Goal: Task Accomplishment & Management: Manage account settings

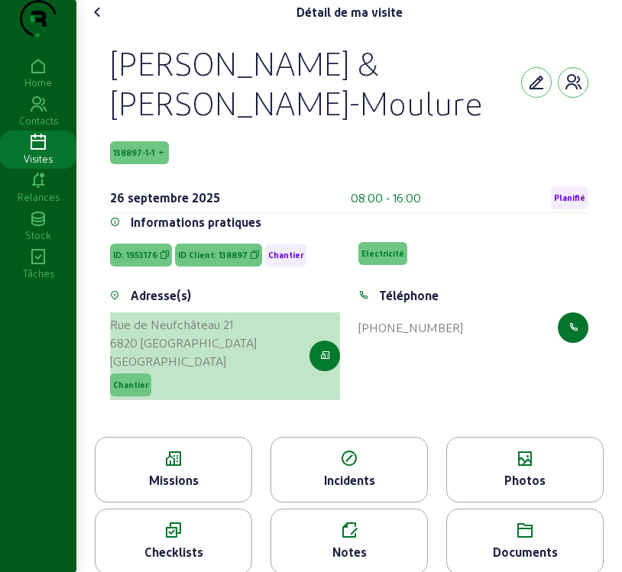
click at [320, 363] on icon "button" at bounding box center [325, 356] width 10 height 14
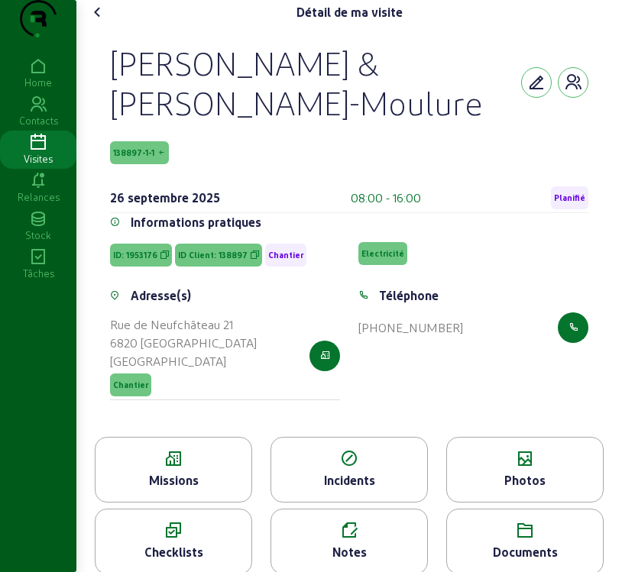
click at [186, 489] on div "Missions" at bounding box center [173, 480] width 156 height 18
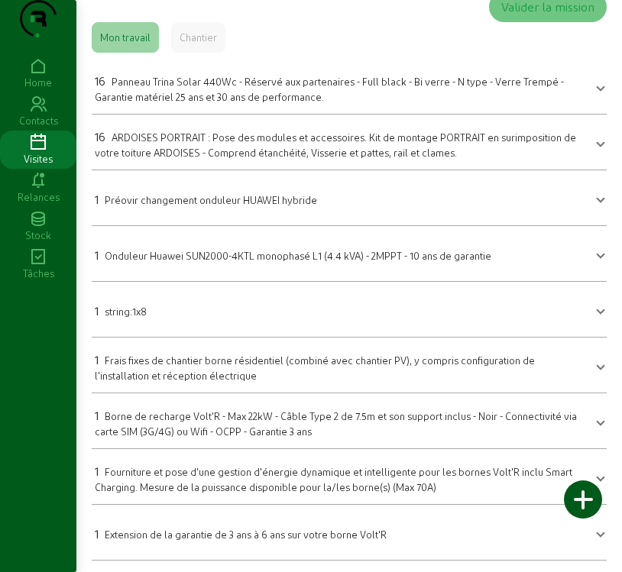
scroll to position [70, 0]
click at [134, 86] on div "16 Panneau Trina Solar 440Wc - Réservé aux partenaires - Full black - Bi verre …" at bounding box center [340, 87] width 490 height 32
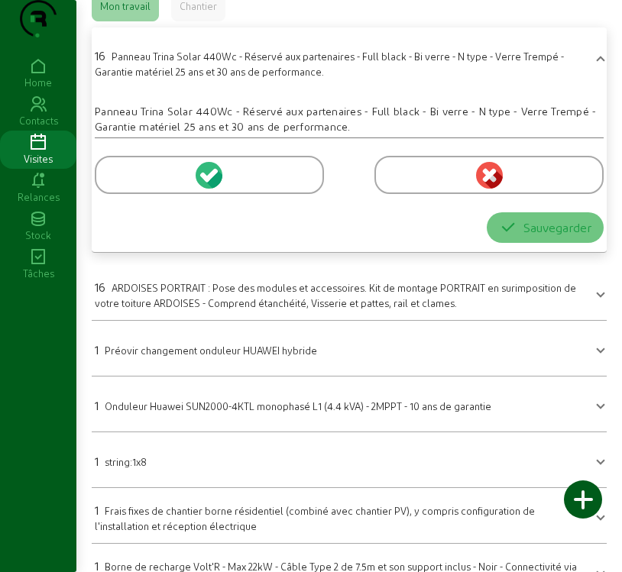
click at [212, 182] on icon at bounding box center [212, 175] width 14 height 14
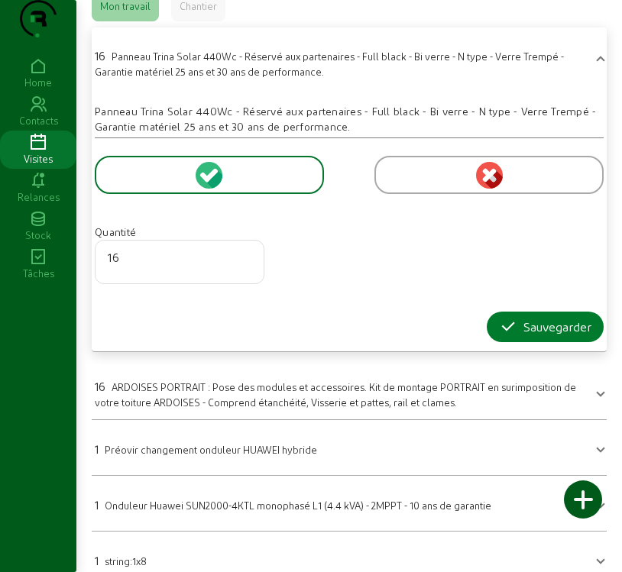
click at [573, 336] on div "Sauvegarder" at bounding box center [545, 327] width 92 height 18
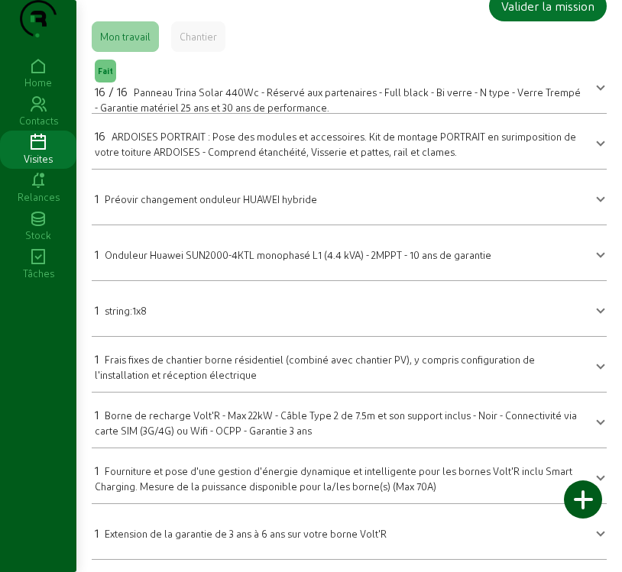
click at [208, 40] on div "Chantier" at bounding box center [197, 37] width 37 height 14
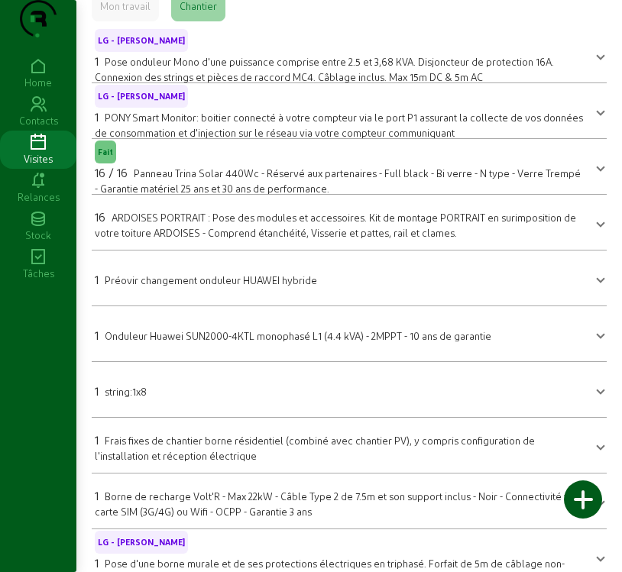
click at [120, 13] on div "Mon travail" at bounding box center [125, 6] width 50 height 14
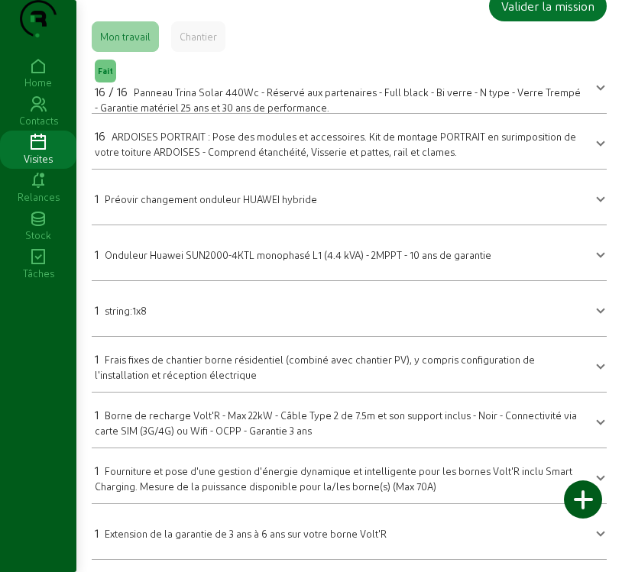
click at [225, 147] on span "ARDOISES PORTRAIT : Pose des modules et accessoires. Kit de montage PORTRAIT en…" at bounding box center [335, 144] width 481 height 27
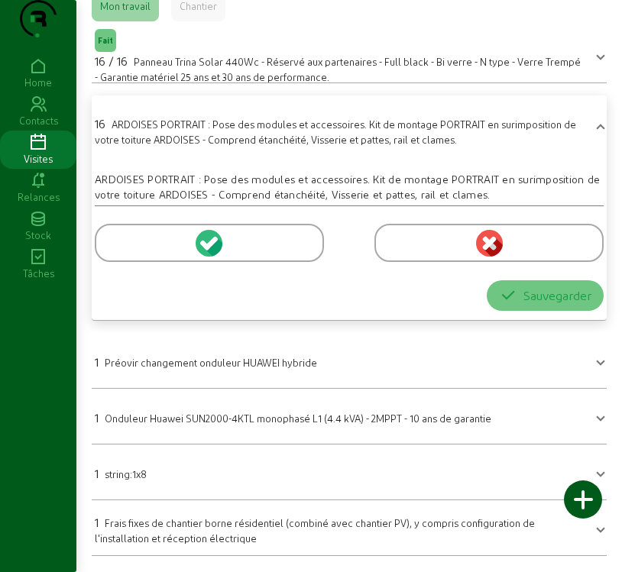
click at [214, 250] on icon at bounding box center [212, 243] width 14 height 14
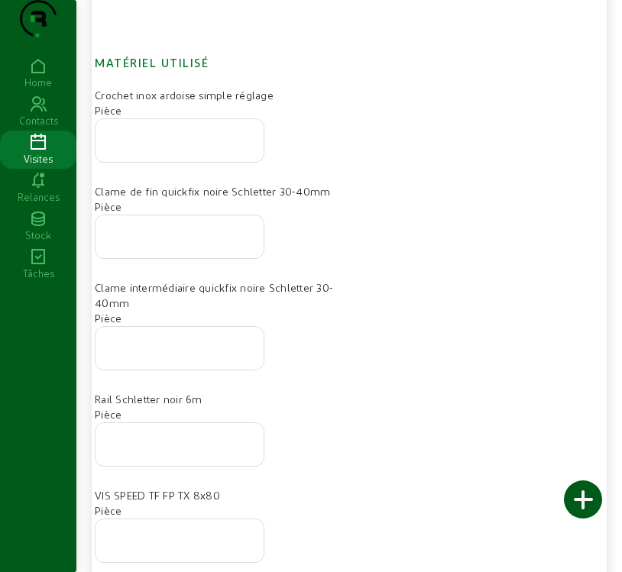
scroll to position [452, 0]
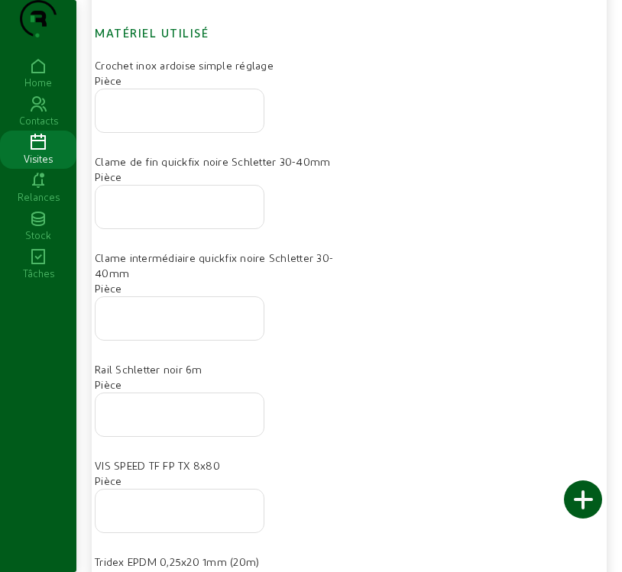
click at [227, 115] on input "number" at bounding box center [180, 106] width 144 height 18
type input "32"
click at [198, 212] on input "number" at bounding box center [180, 202] width 144 height 18
type input "8"
click at [200, 323] on input "number" at bounding box center [180, 314] width 144 height 18
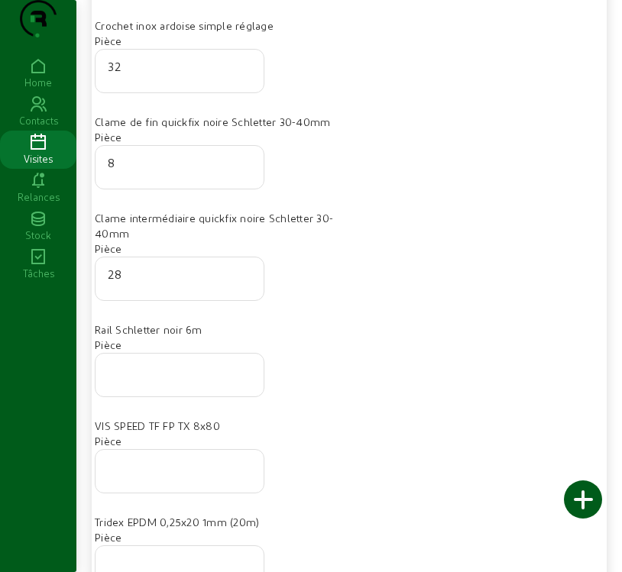
scroll to position [528, 0]
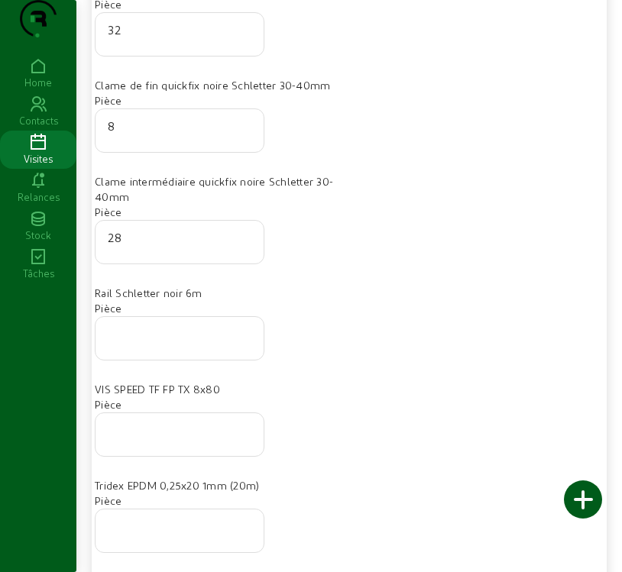
type input "28"
click at [160, 343] on input "number" at bounding box center [180, 334] width 144 height 18
type input "8"
click at [182, 456] on div at bounding box center [180, 434] width 144 height 43
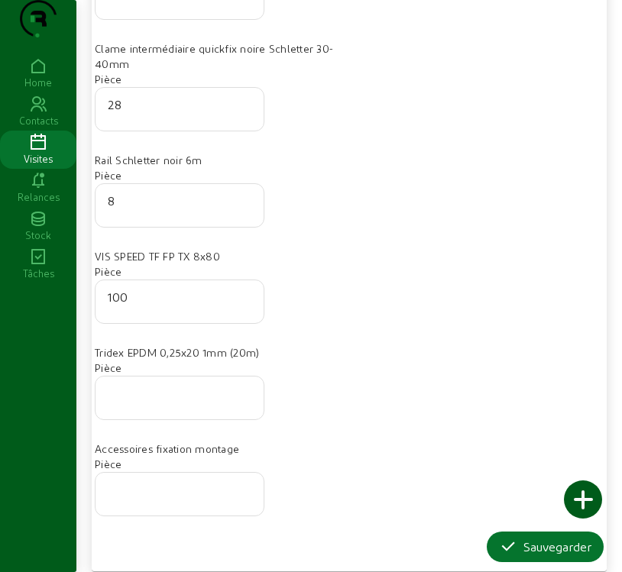
scroll to position [681, 0]
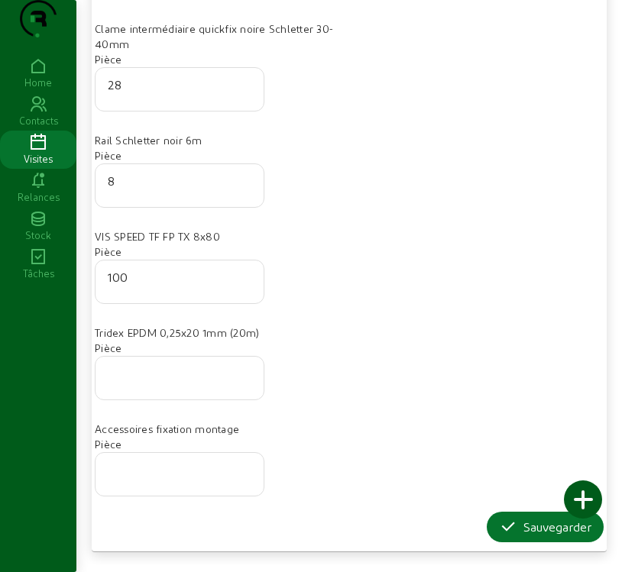
type input "100"
click at [124, 383] on input "number" at bounding box center [180, 373] width 144 height 18
drag, startPoint x: 124, startPoint y: 405, endPoint x: 216, endPoint y: 421, distance: 92.9
click at [126, 383] on input "number" at bounding box center [180, 373] width 144 height 18
type input "1.5"
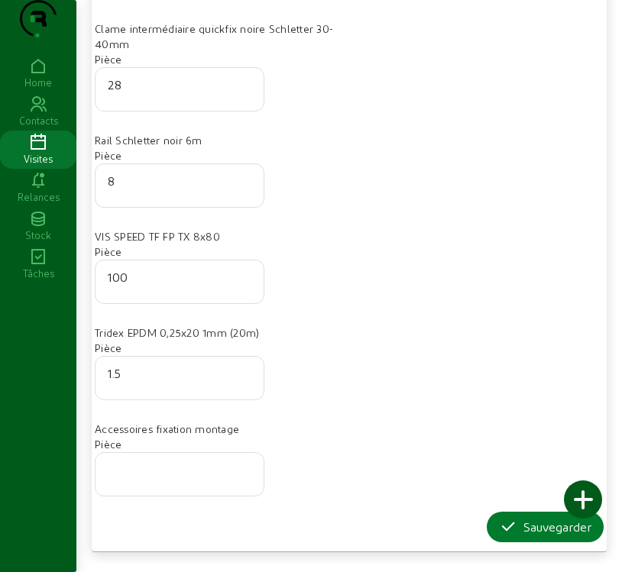
click at [551, 536] on div "Sauvegarder" at bounding box center [545, 527] width 92 height 18
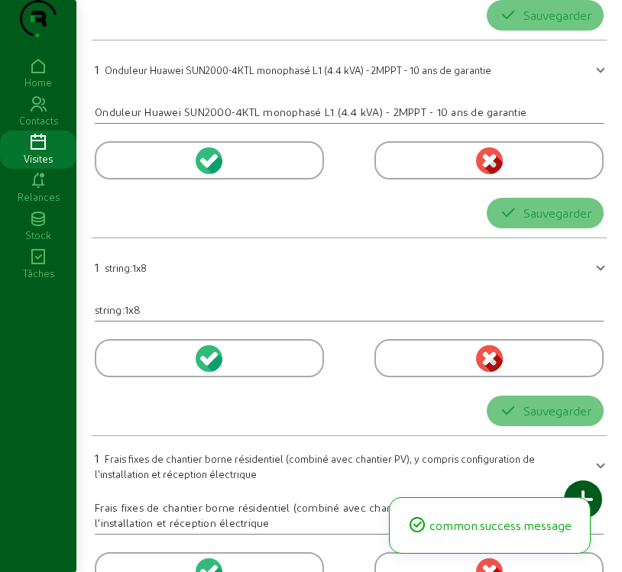
scroll to position [70, 0]
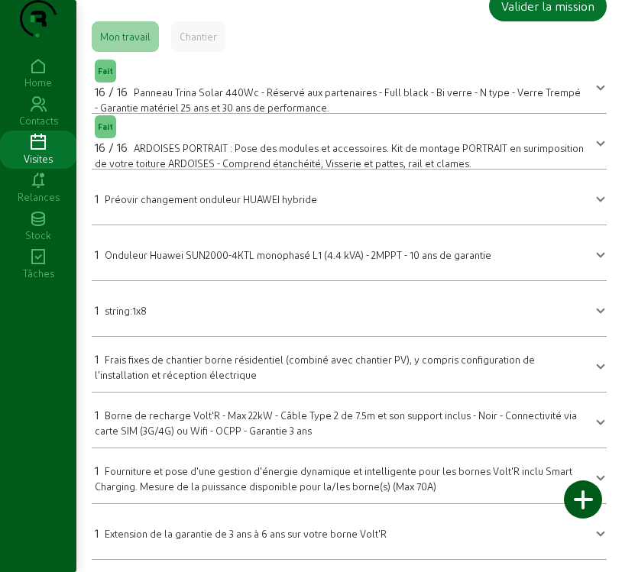
click at [597, 312] on span at bounding box center [600, 308] width 6 height 18
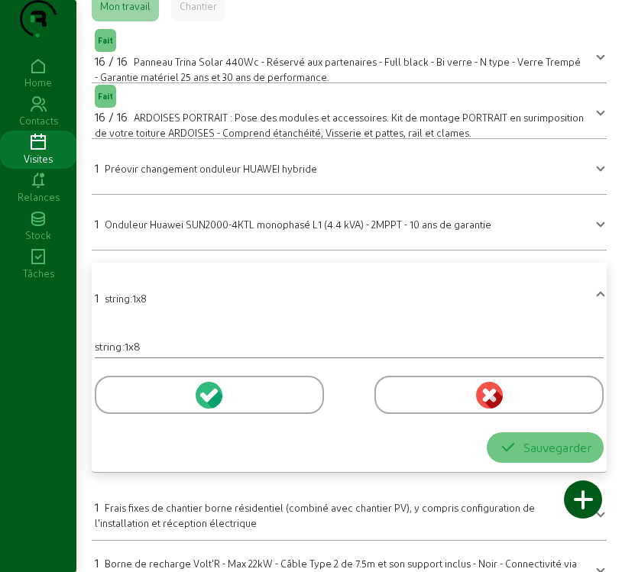
click at [153, 354] on div "string:1x8" at bounding box center [349, 346] width 509 height 15
drag, startPoint x: 113, startPoint y: 373, endPoint x: 121, endPoint y: 378, distance: 10.0
click at [113, 354] on div "string:1x8" at bounding box center [349, 346] width 509 height 15
drag, startPoint x: 132, startPoint y: 376, endPoint x: 145, endPoint y: 372, distance: 13.8
click at [145, 354] on div "string:1x8" at bounding box center [349, 346] width 509 height 15
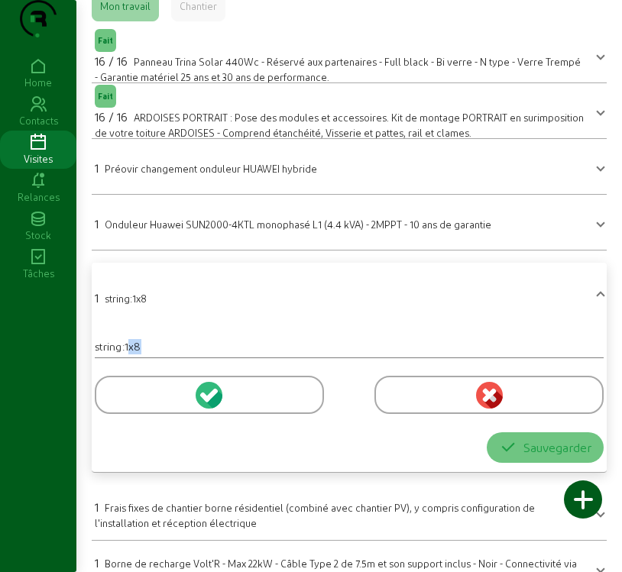
click at [145, 354] on div "string:1x8" at bounding box center [349, 346] width 509 height 15
drag, startPoint x: 128, startPoint y: 374, endPoint x: 166, endPoint y: 370, distance: 39.2
click at [166, 354] on div "string:1x8" at bounding box center [349, 346] width 509 height 15
click at [211, 402] on icon at bounding box center [212, 395] width 14 height 14
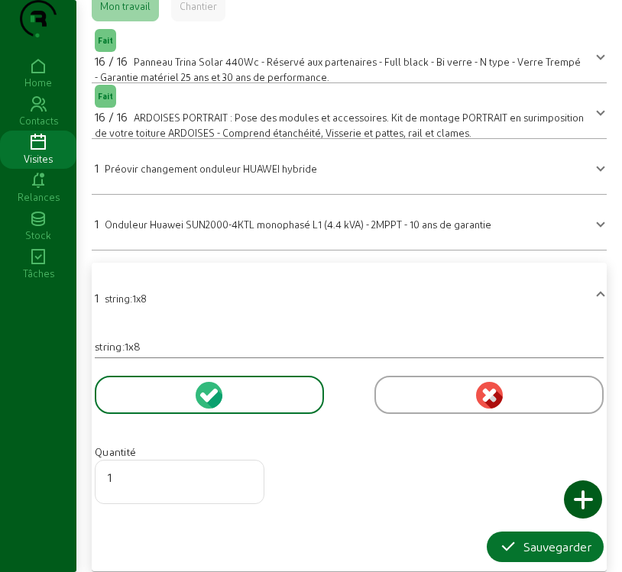
click at [37, 152] on icon at bounding box center [38, 143] width 76 height 18
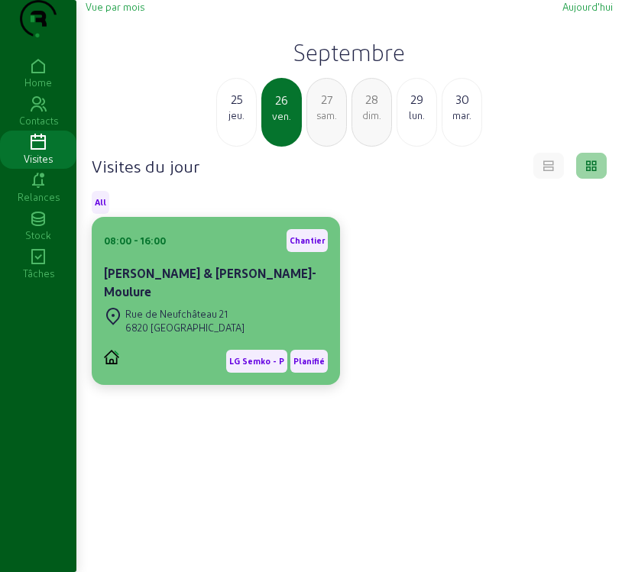
click at [102, 343] on div "08:00 - 16:00 [PERSON_NAME] & [PERSON_NAME]-Moulure [STREET_ADDRESS] LG Semko -…" at bounding box center [216, 301] width 248 height 168
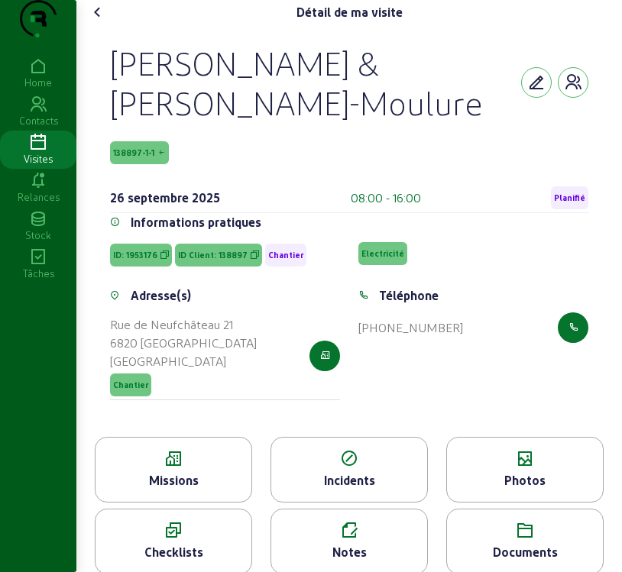
click at [133, 158] on span "138897-1-1" at bounding box center [133, 152] width 41 height 11
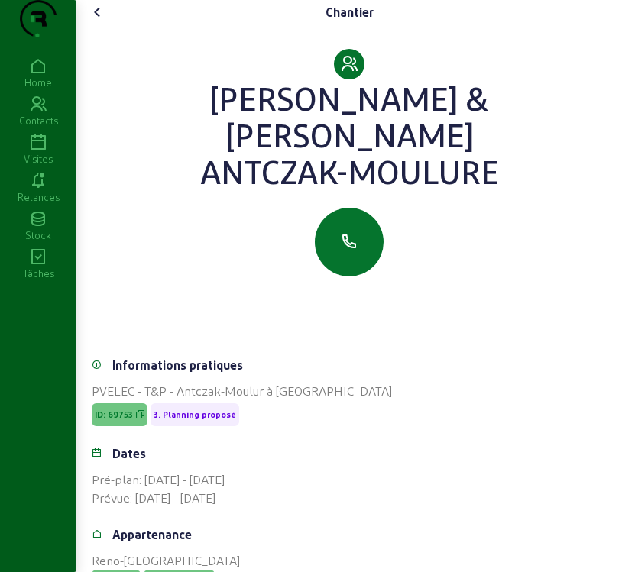
click at [103, 21] on icon at bounding box center [98, 12] width 18 height 18
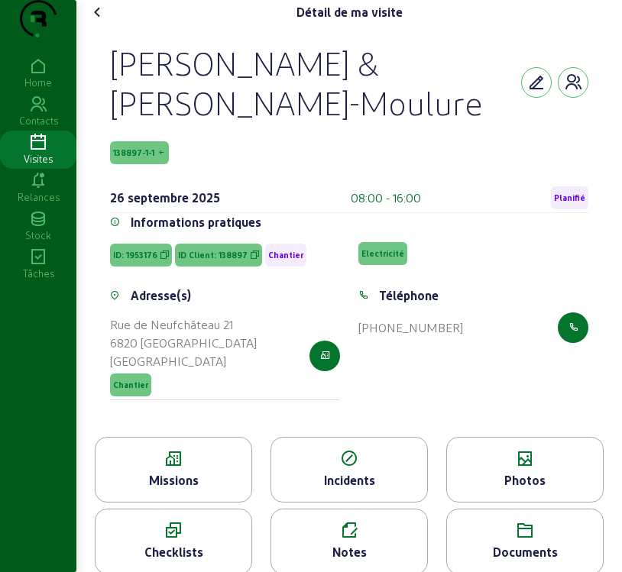
click at [510, 489] on div "Photos" at bounding box center [525, 480] width 156 height 18
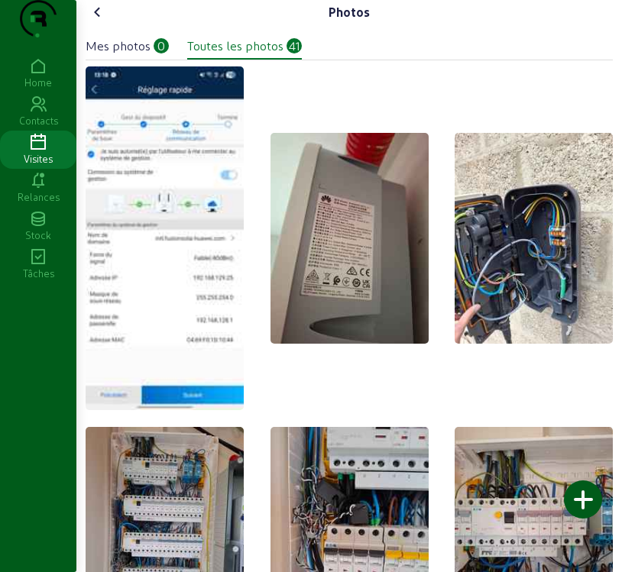
click at [131, 55] on div "Mes photos" at bounding box center [118, 46] width 65 height 18
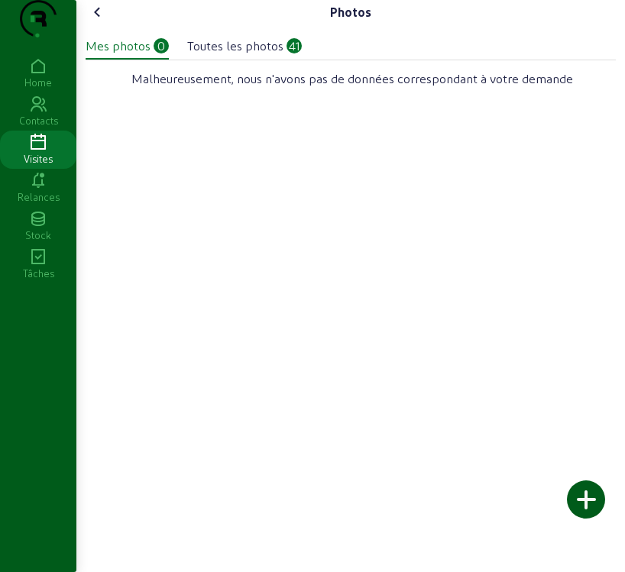
click at [591, 503] on div at bounding box center [586, 499] width 38 height 38
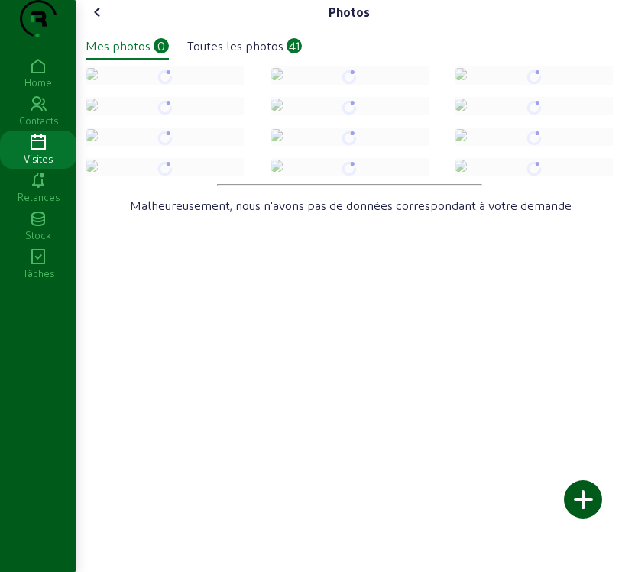
click at [578, 508] on div at bounding box center [583, 499] width 38 height 38
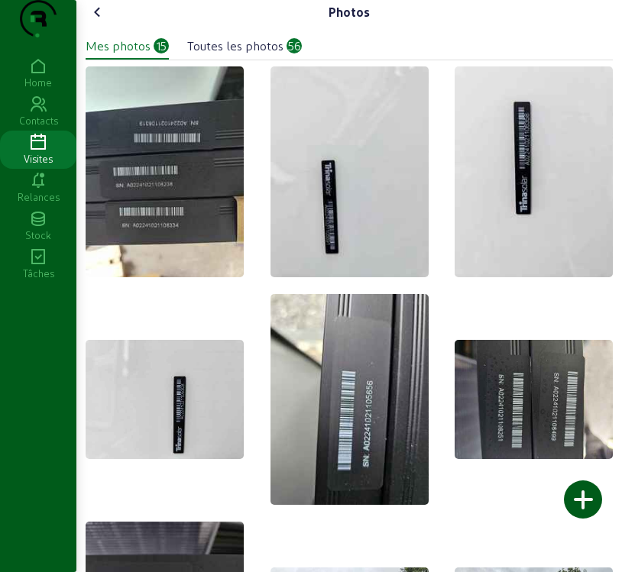
click at [100, 21] on icon at bounding box center [98, 12] width 18 height 18
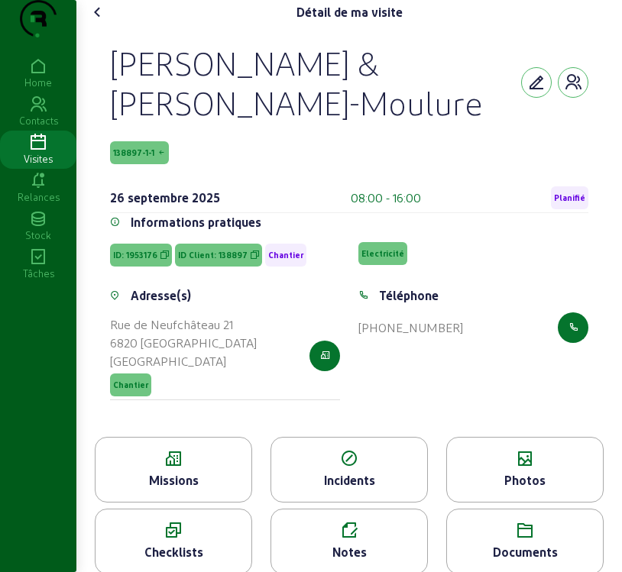
click at [156, 489] on div "Missions" at bounding box center [173, 480] width 156 height 18
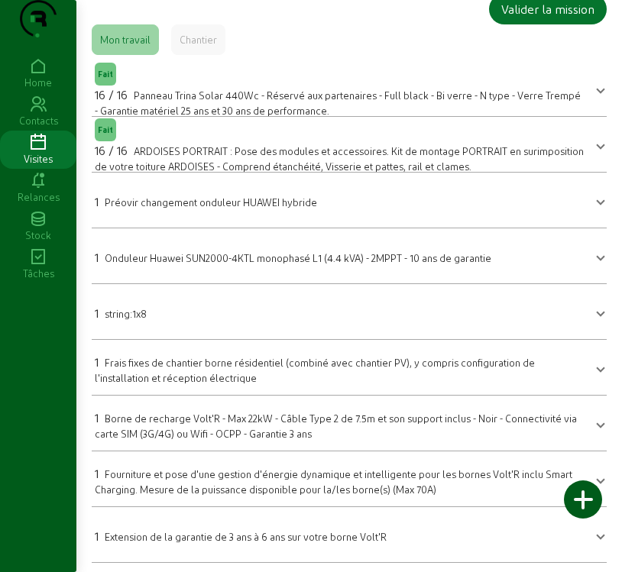
scroll to position [70, 0]
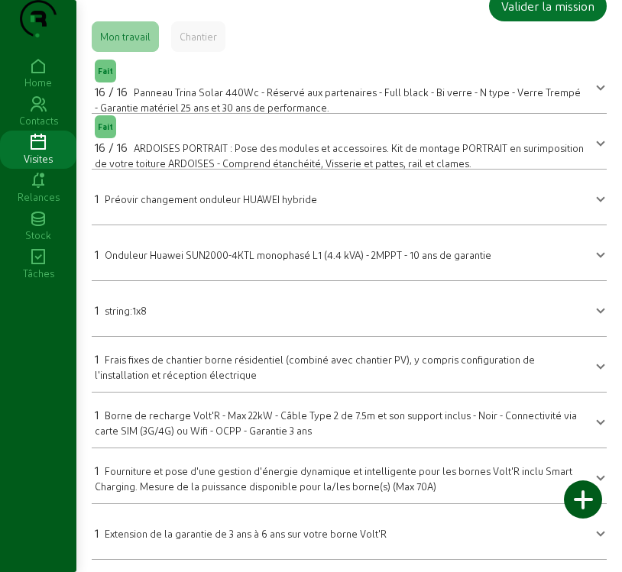
click at [576, 499] on div at bounding box center [583, 499] width 38 height 38
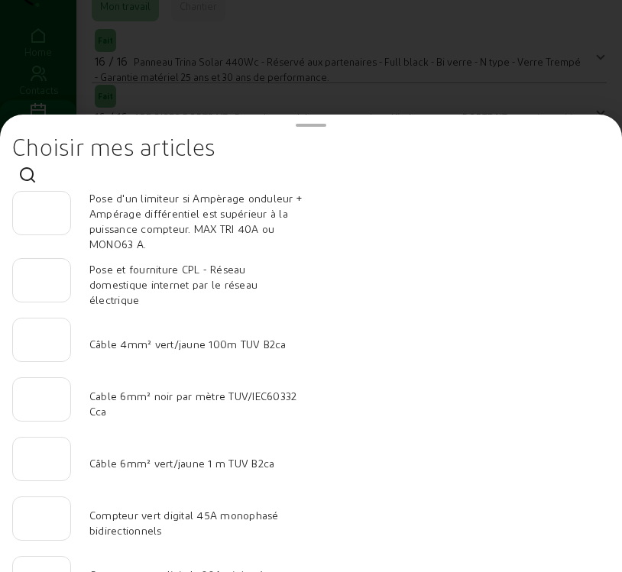
click at [53, 470] on div at bounding box center [41, 459] width 33 height 43
type input "20"
click at [44, 404] on input "number" at bounding box center [41, 395] width 33 height 18
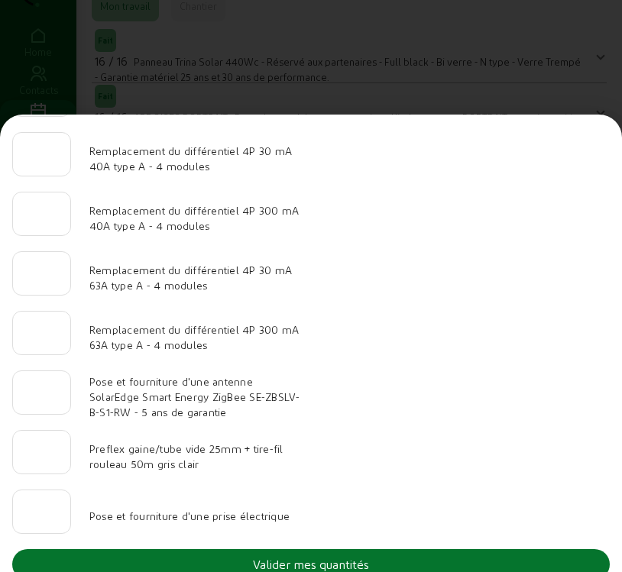
scroll to position [1581, 0]
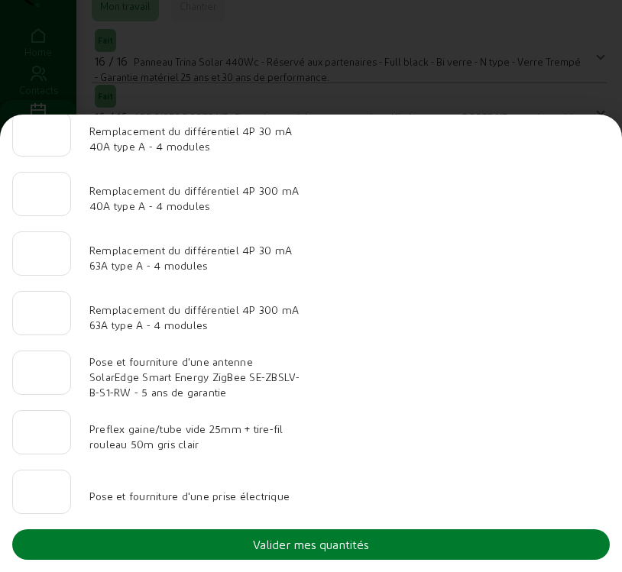
type input "80"
click at [344, 541] on div "Valider mes quantités" at bounding box center [311, 544] width 116 height 18
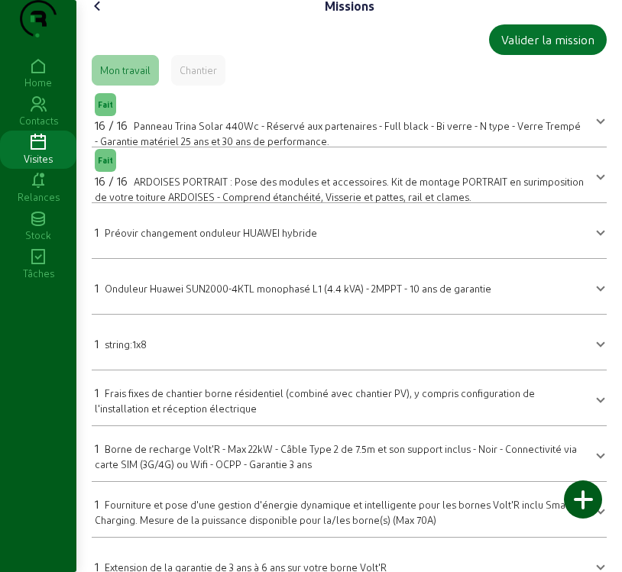
scroll to position [0, 0]
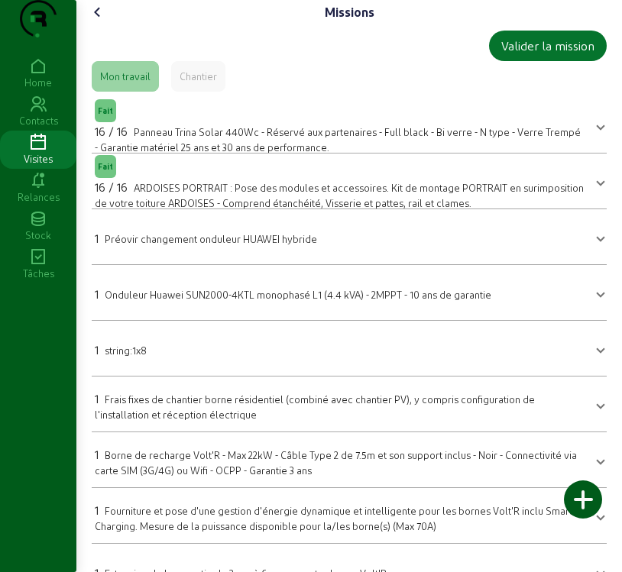
click at [200, 359] on mat-panel-title "1 string:1x8" at bounding box center [340, 347] width 490 height 21
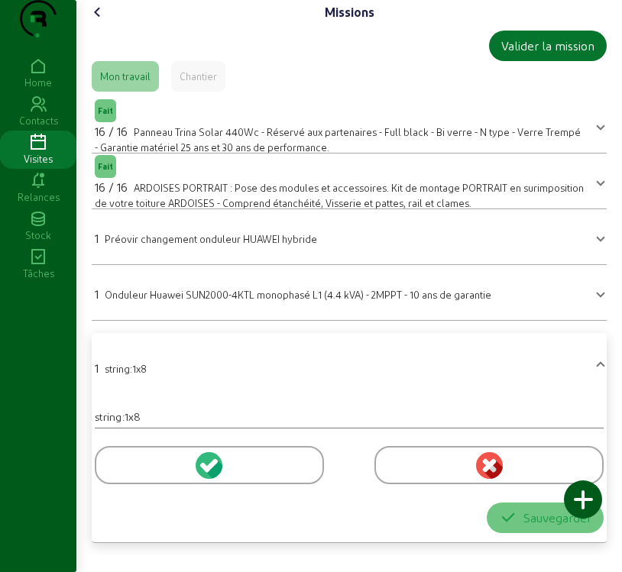
click at [212, 472] on icon at bounding box center [212, 465] width 14 height 14
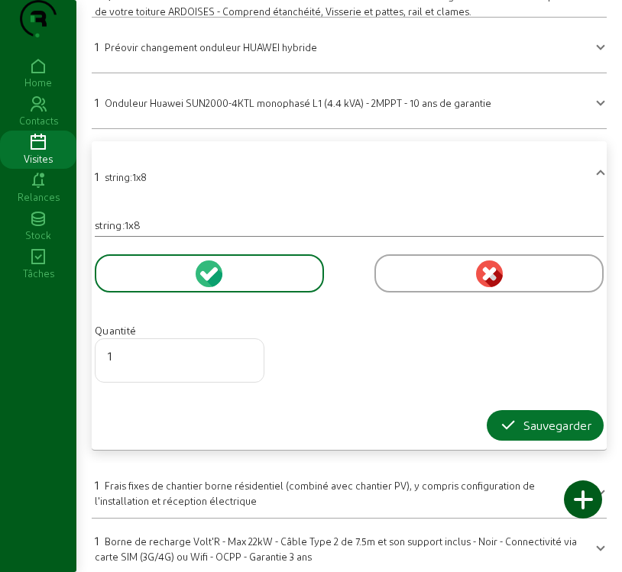
scroll to position [229, 0]
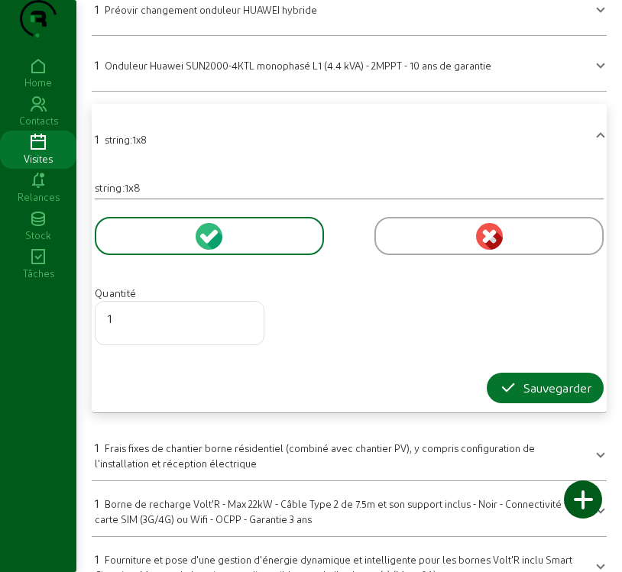
click at [136, 328] on input "1" at bounding box center [180, 318] width 144 height 18
type input "2"
click at [557, 397] on div "Sauvegarder" at bounding box center [545, 388] width 92 height 18
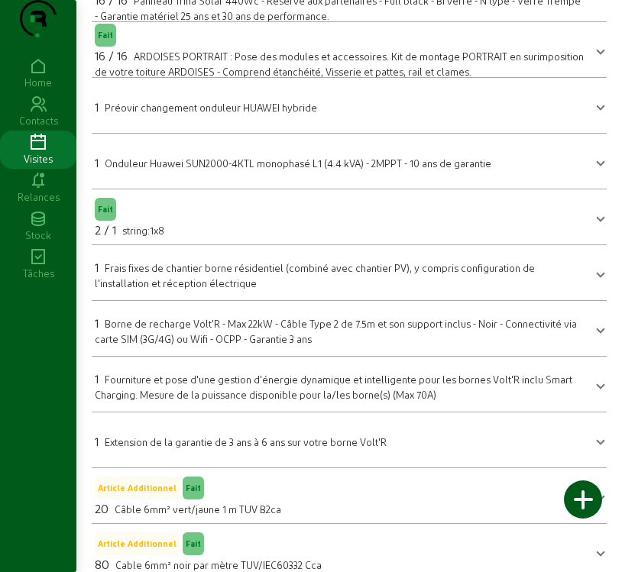
scroll to position [0, 0]
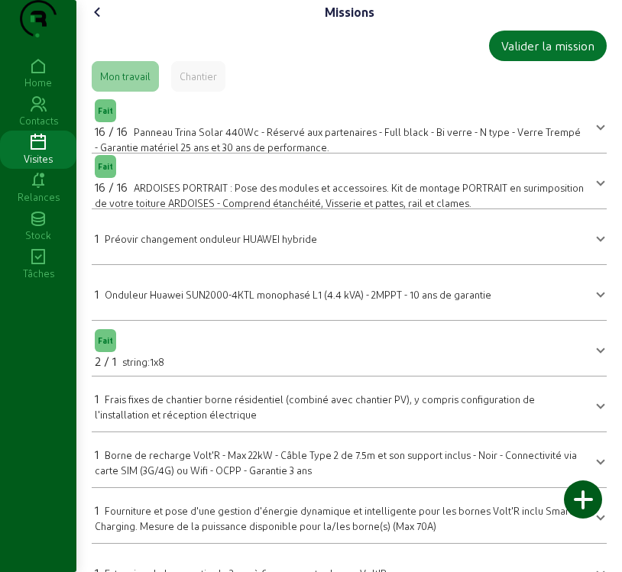
click at [102, 21] on icon at bounding box center [98, 12] width 18 height 18
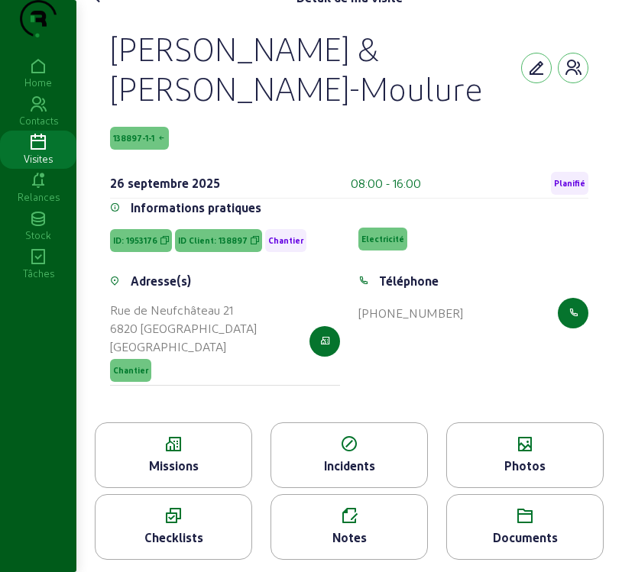
scroll to position [45, 0]
click at [350, 538] on div "Notes" at bounding box center [349, 537] width 156 height 18
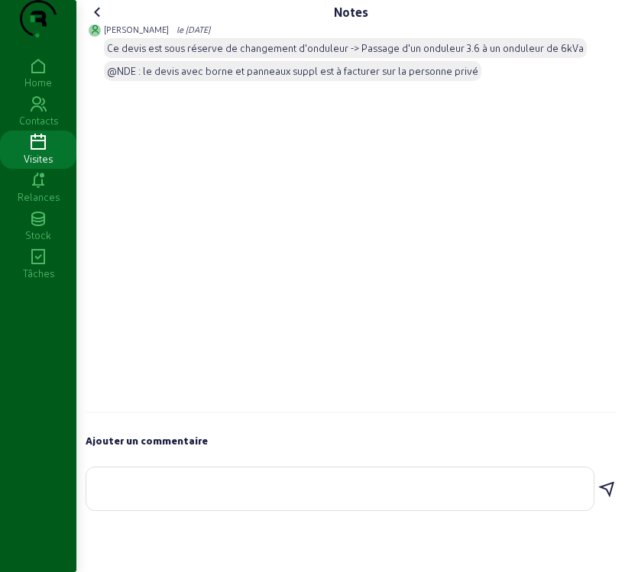
click at [103, 495] on textarea at bounding box center [340, 485] width 483 height 18
click at [231, 502] on textarea "Les strings - 2x8 PV ." at bounding box center [340, 484] width 483 height 37
type textarea "Les strings - 2x8 PV ."
click at [600, 494] on icon at bounding box center [606, 485] width 18 height 18
click at [101, 21] on icon at bounding box center [98, 12] width 18 height 18
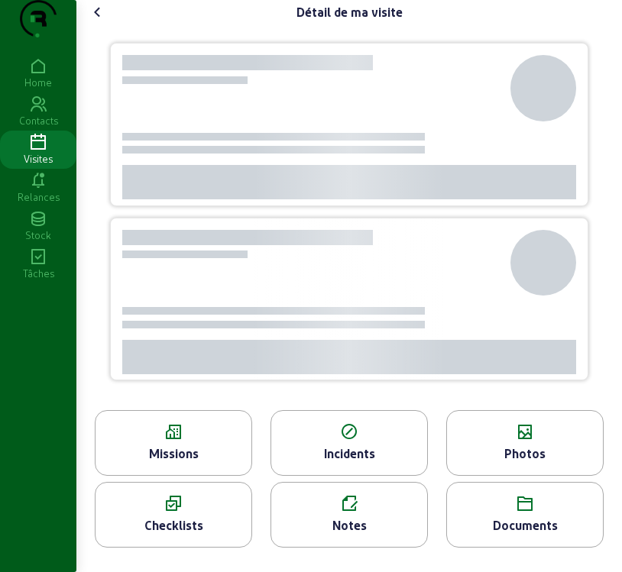
click at [101, 21] on icon at bounding box center [98, 12] width 18 height 18
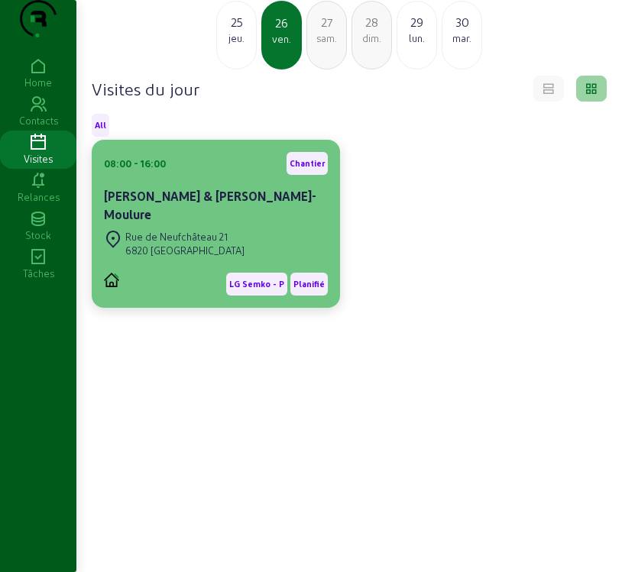
scroll to position [108, 0]
click at [207, 207] on div "[PERSON_NAME] & [PERSON_NAME]-Moulure" at bounding box center [216, 207] width 224 height 40
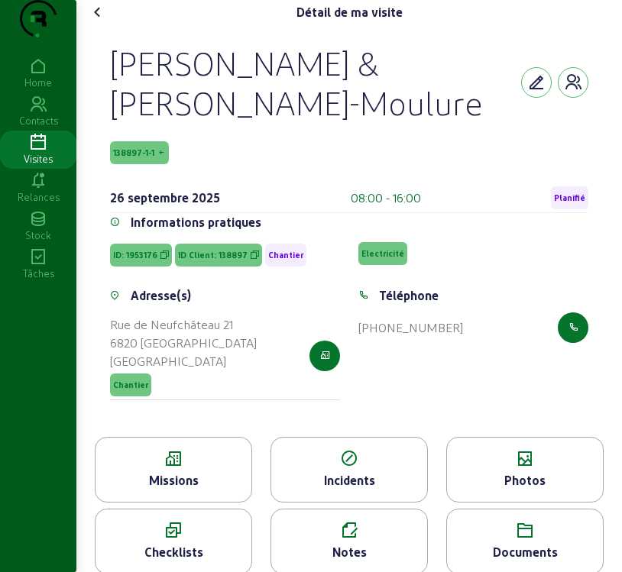
click at [565, 203] on span "Planifié" at bounding box center [569, 197] width 31 height 11
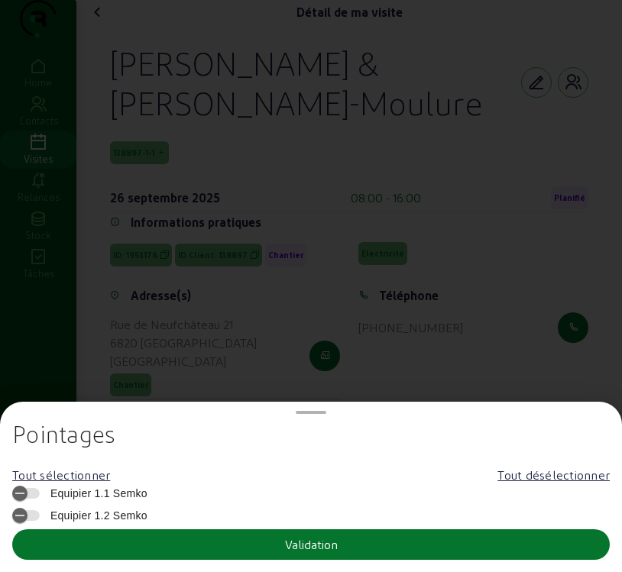
click at [85, 489] on span "Equipier 1.1 Semko" at bounding box center [95, 493] width 105 height 15
click at [40, 489] on button "Equipier 1.1 Semko" at bounding box center [25, 493] width 27 height 11
click at [86, 512] on span "Equipier 1.2 Semko" at bounding box center [95, 515] width 105 height 15
click at [40, 512] on button "Equipier 1.2 Semko" at bounding box center [25, 515] width 27 height 11
click at [415, 286] on div at bounding box center [311, 286] width 622 height 572
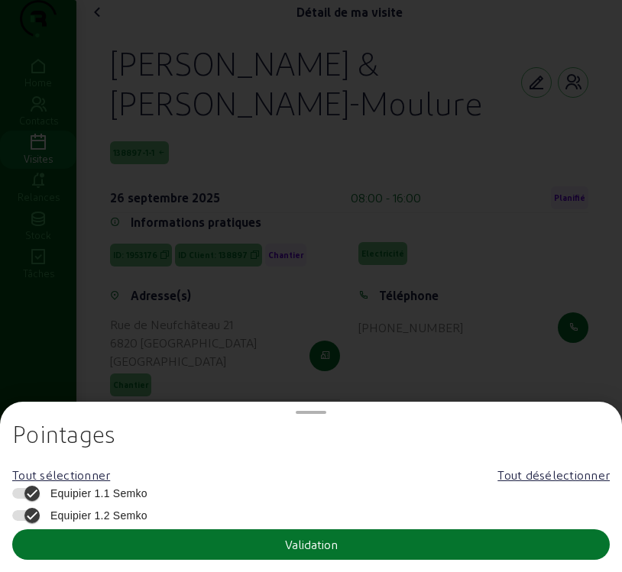
click at [415, 268] on div "Electricité" at bounding box center [473, 253] width 248 height 29
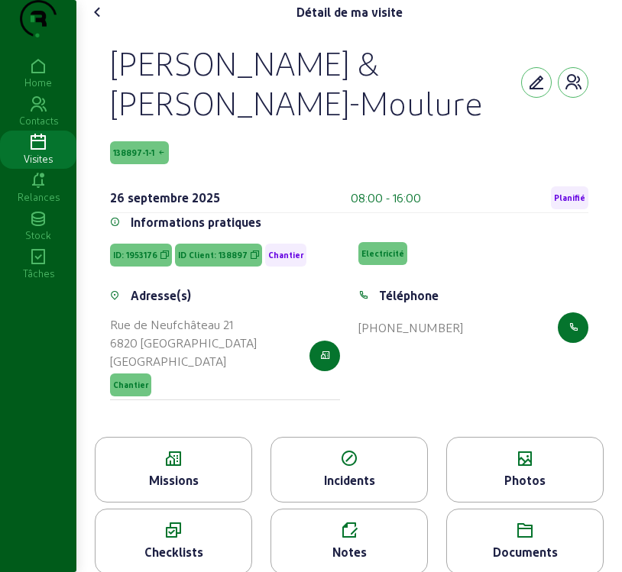
click at [559, 203] on span "Planifié" at bounding box center [569, 197] width 31 height 11
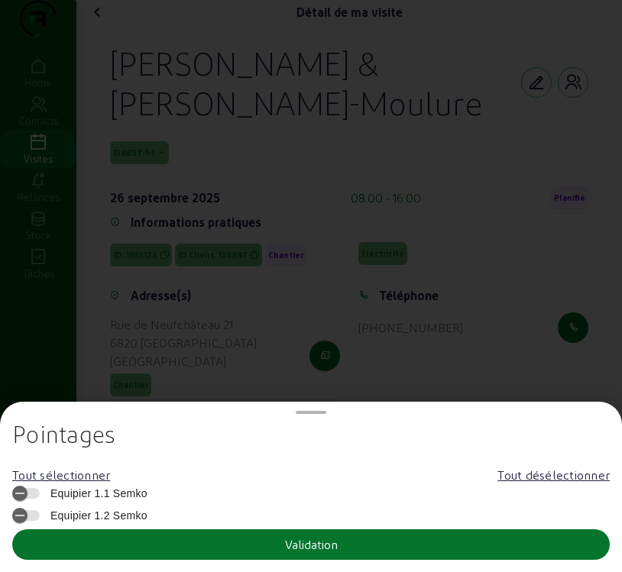
click at [60, 495] on span "Equipier 1.1 Semko" at bounding box center [95, 493] width 105 height 15
click at [40, 495] on button "Equipier 1.1 Semko" at bounding box center [25, 493] width 27 height 11
click at [57, 507] on mat-slide-toggle "Equipier 1.2 Semko" at bounding box center [79, 515] width 135 height 16
click at [57, 512] on span "Equipier 1.2 Semko" at bounding box center [95, 515] width 105 height 15
click at [40, 512] on button "Equipier 1.2 Semko" at bounding box center [25, 515] width 27 height 11
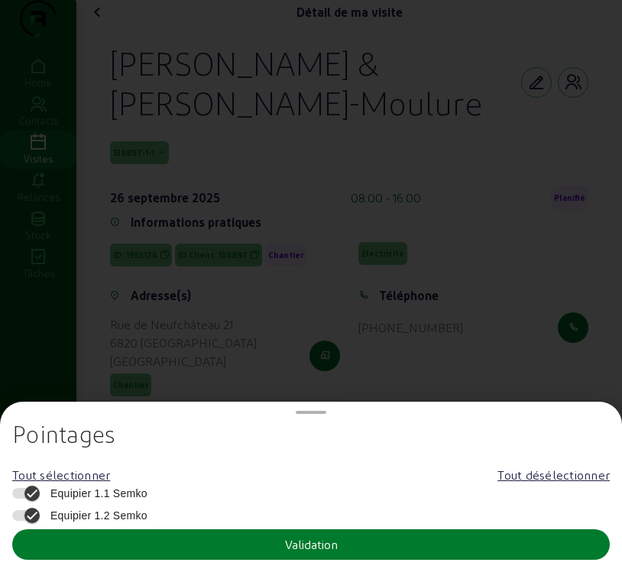
click at [89, 542] on button "Validation" at bounding box center [310, 544] width 597 height 31
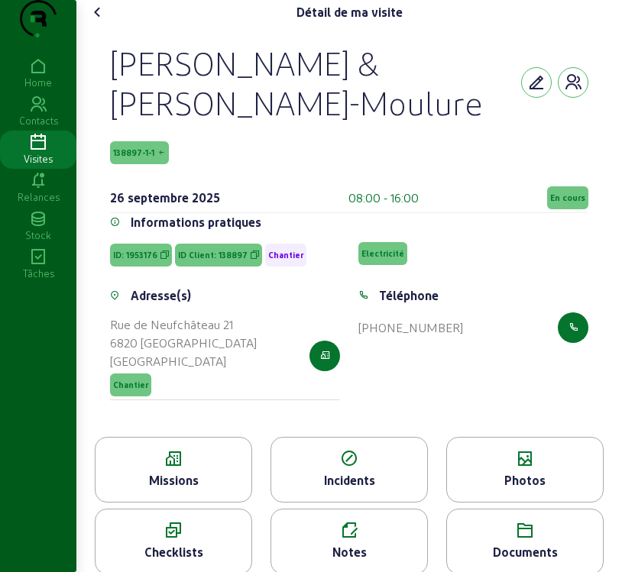
click at [31, 152] on icon at bounding box center [38, 143] width 76 height 18
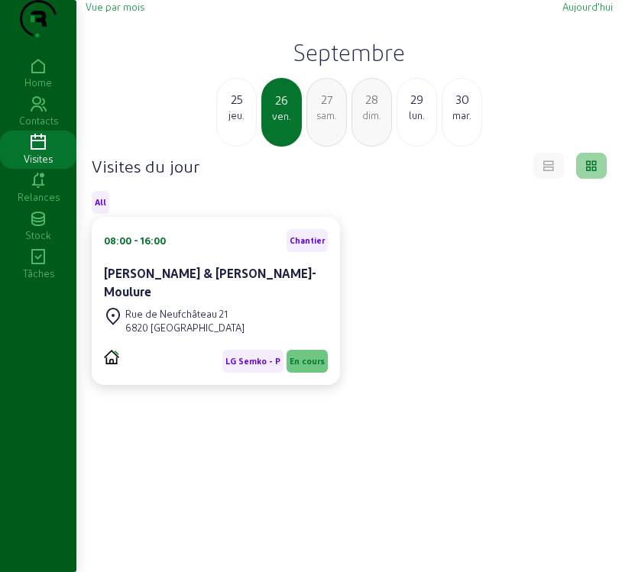
click at [234, 252] on div "08:00 - 16:00 Chantier" at bounding box center [216, 240] width 224 height 23
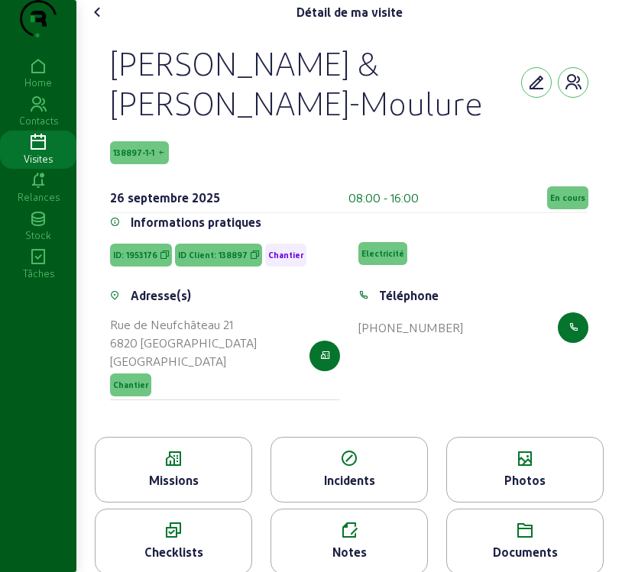
click at [573, 209] on span "En cours" at bounding box center [567, 197] width 41 height 23
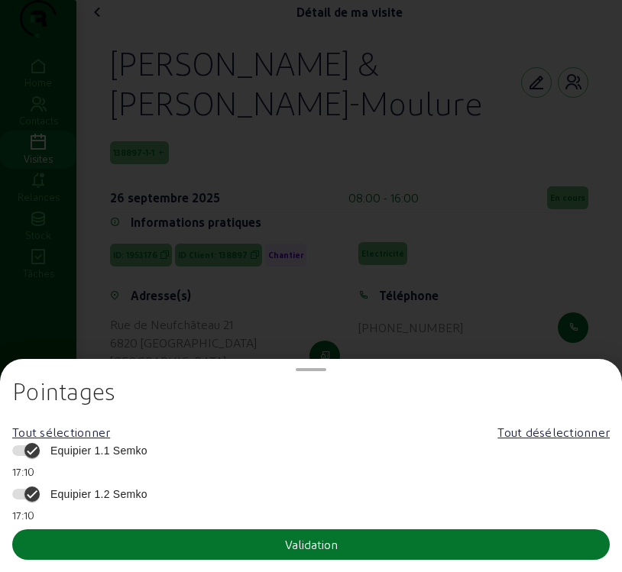
click at [147, 447] on span "Equipier 1.1 Semko" at bounding box center [95, 450] width 105 height 15
click at [40, 447] on button "Equipier 1.1 Semko" at bounding box center [25, 450] width 27 height 11
click at [113, 486] on span "Equipier 1.2 Semko" at bounding box center [95, 493] width 105 height 15
click at [40, 489] on button "Equipier 1.2 Semko" at bounding box center [25, 494] width 27 height 11
click at [124, 533] on button "Validation" at bounding box center [310, 544] width 597 height 31
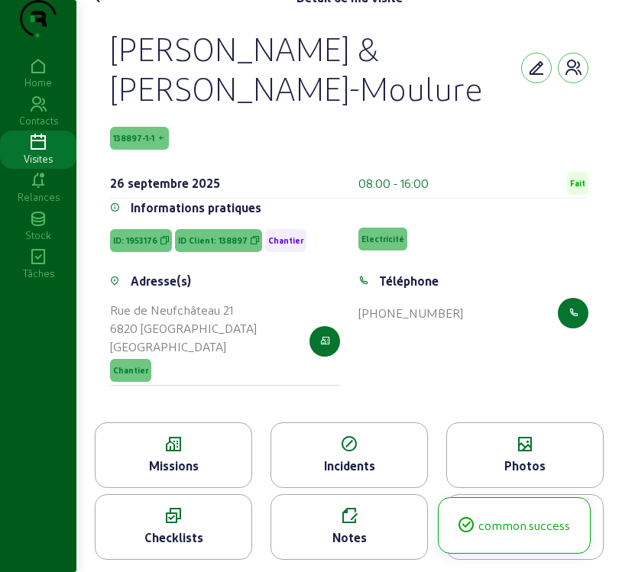
scroll to position [45, 0]
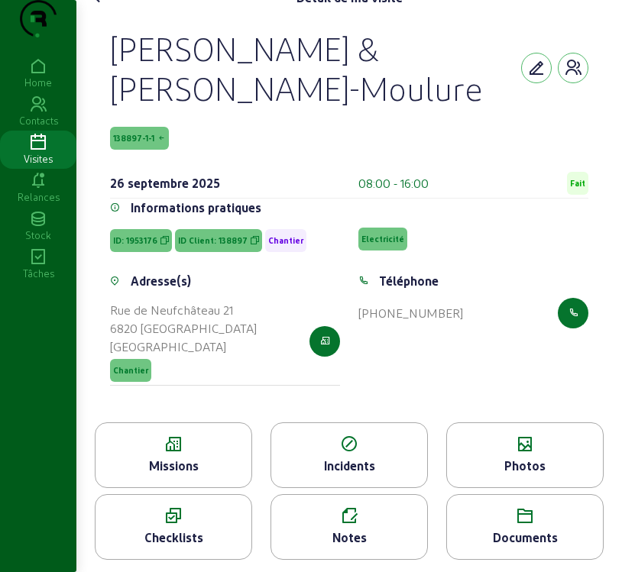
click at [189, 467] on div "Missions" at bounding box center [173, 466] width 156 height 18
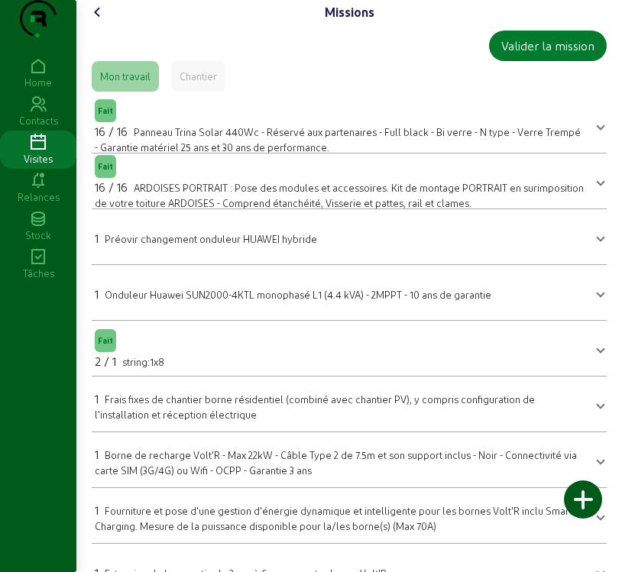
click at [579, 55] on div "Valider la mission" at bounding box center [547, 46] width 93 height 18
click at [548, 55] on div "Valider la mission" at bounding box center [547, 46] width 93 height 18
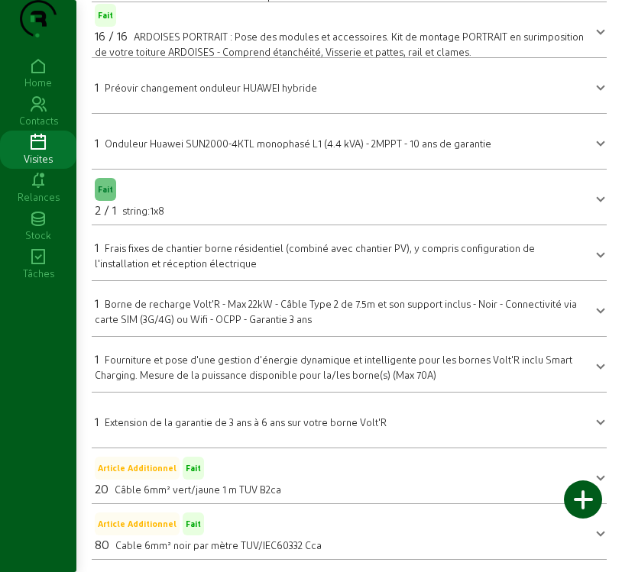
scroll to position [182, 0]
click at [169, 482] on div "20 Câble 6mm² vert/jaune 1 m TUV B2ca" at bounding box center [188, 489] width 186 height 18
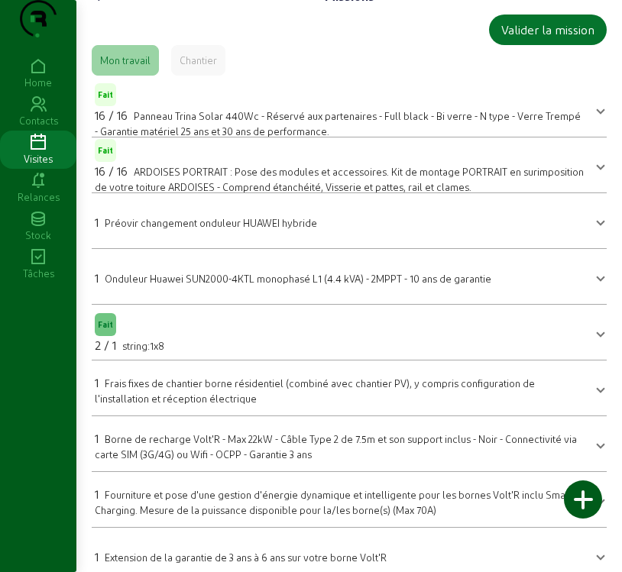
scroll to position [0, 0]
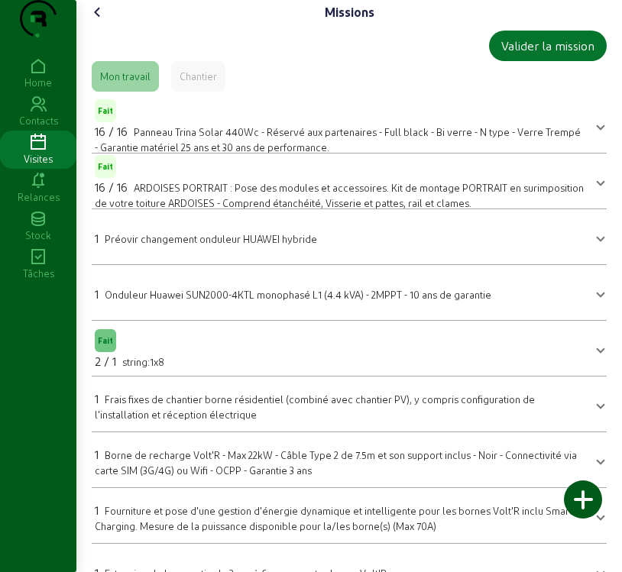
click at [230, 154] on div "16 / 16 Panneau Trina Solar 440Wc - Réservé aux partenaires - Full black - Bi v…" at bounding box center [340, 138] width 490 height 32
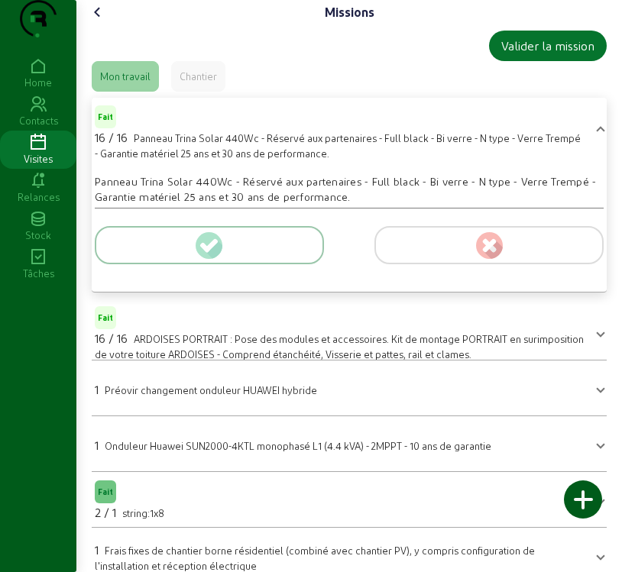
click at [241, 264] on div at bounding box center [209, 245] width 229 height 38
click at [215, 252] on icon at bounding box center [212, 245] width 14 height 14
click at [101, 21] on icon at bounding box center [98, 12] width 18 height 18
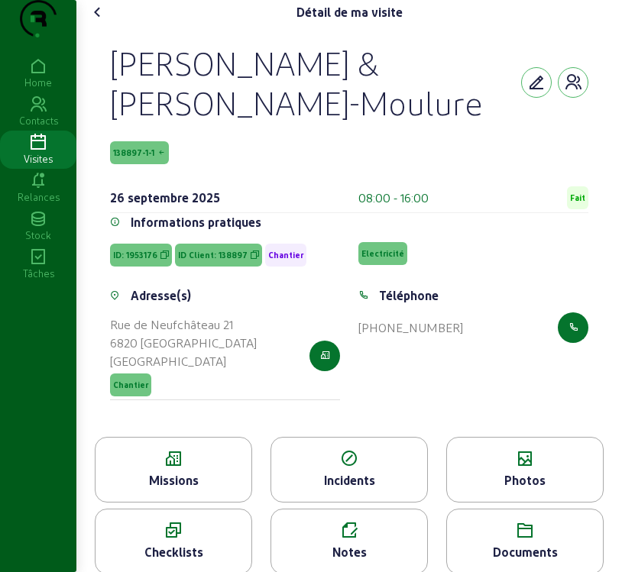
click at [102, 21] on icon at bounding box center [98, 12] width 18 height 18
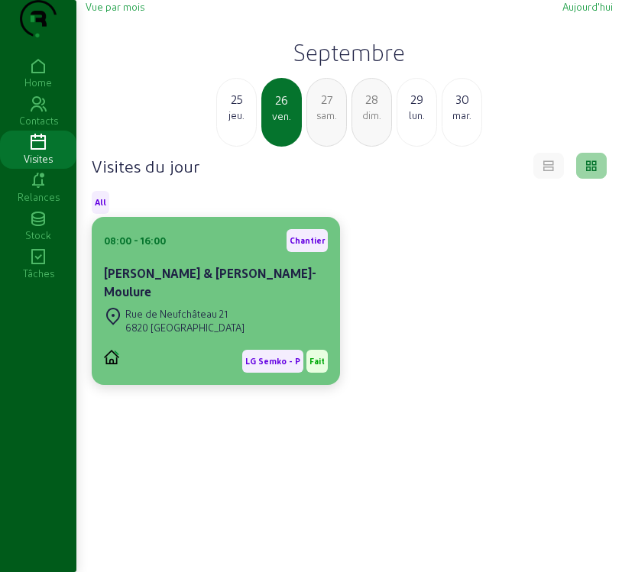
click at [226, 321] on div "Rue de Neufchâteau 21" at bounding box center [184, 314] width 119 height 14
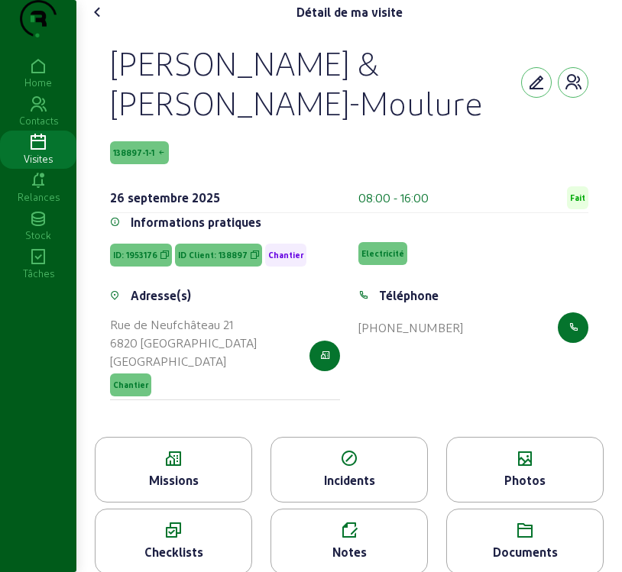
click at [242, 468] on icon at bounding box center [173, 459] width 156 height 18
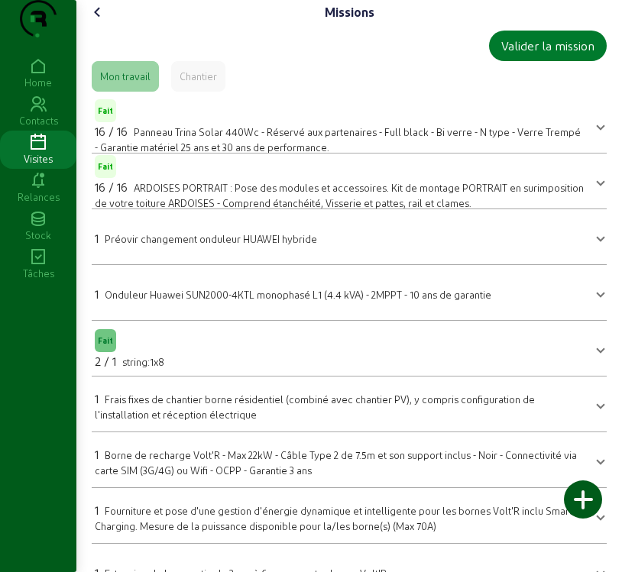
click at [529, 55] on div "Valider la mission" at bounding box center [547, 46] width 93 height 18
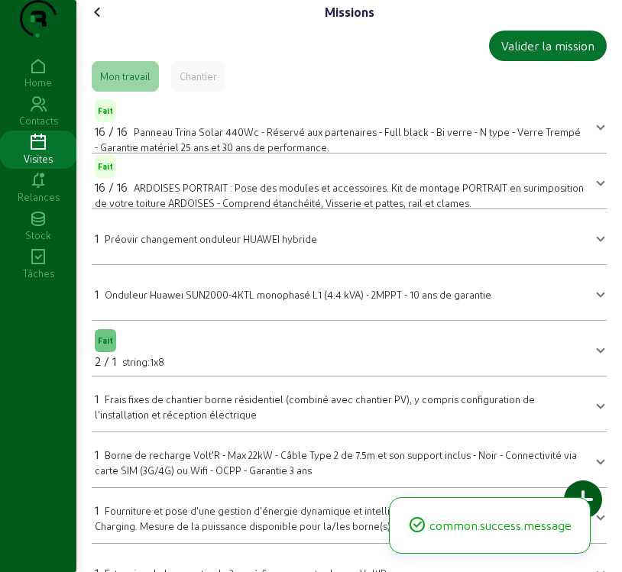
click at [102, 21] on icon at bounding box center [98, 12] width 18 height 18
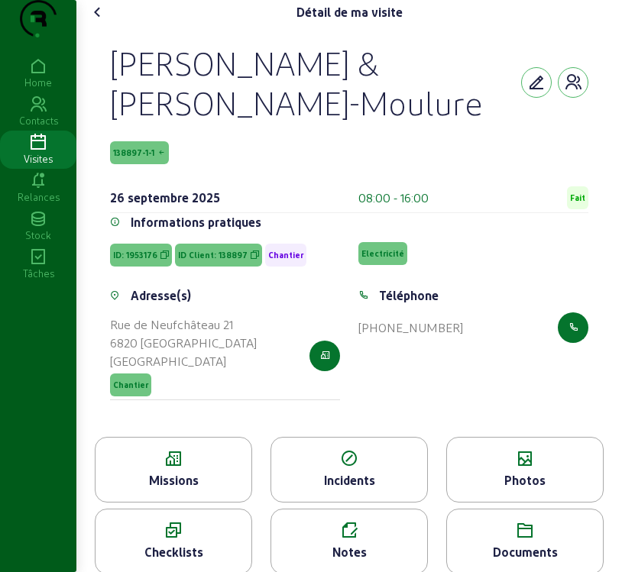
click at [98, 21] on icon at bounding box center [98, 12] width 18 height 18
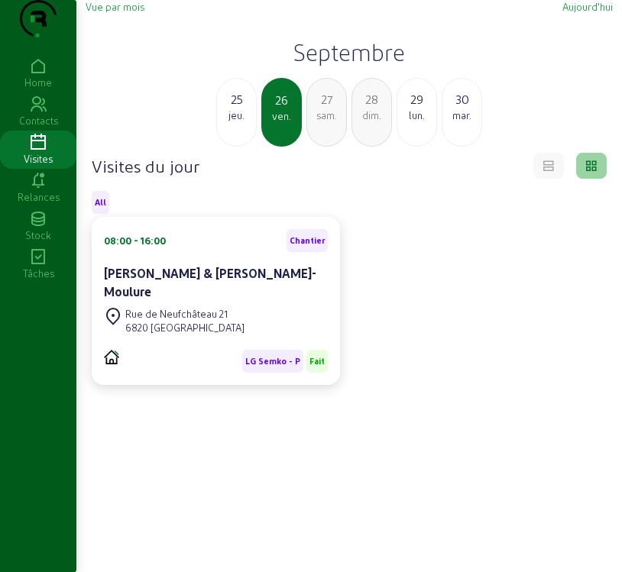
click at [234, 122] on div "jeu." at bounding box center [236, 115] width 39 height 14
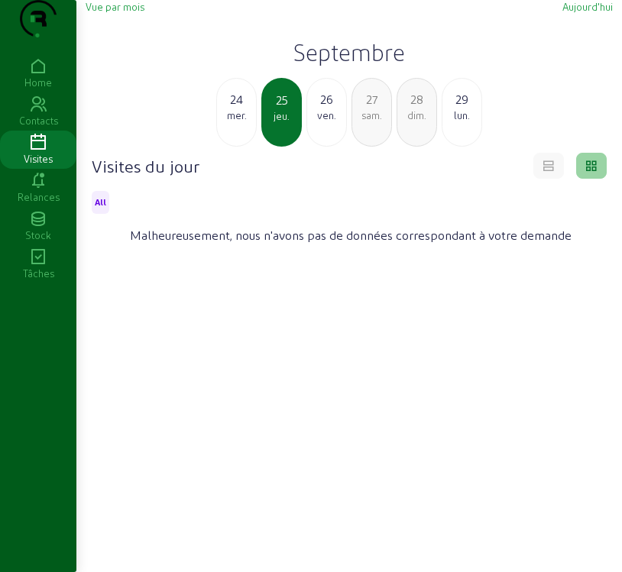
click at [239, 122] on div "mer." at bounding box center [236, 115] width 39 height 14
click at [233, 122] on div "mar." at bounding box center [236, 115] width 39 height 14
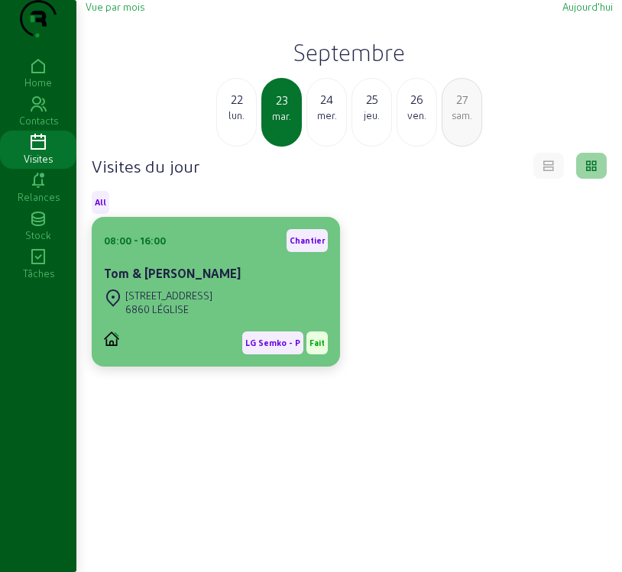
click at [274, 348] on span "LG Semko - P" at bounding box center [272, 342] width 55 height 11
click at [251, 319] on div "[STREET_ADDRESS]" at bounding box center [216, 303] width 224 height 34
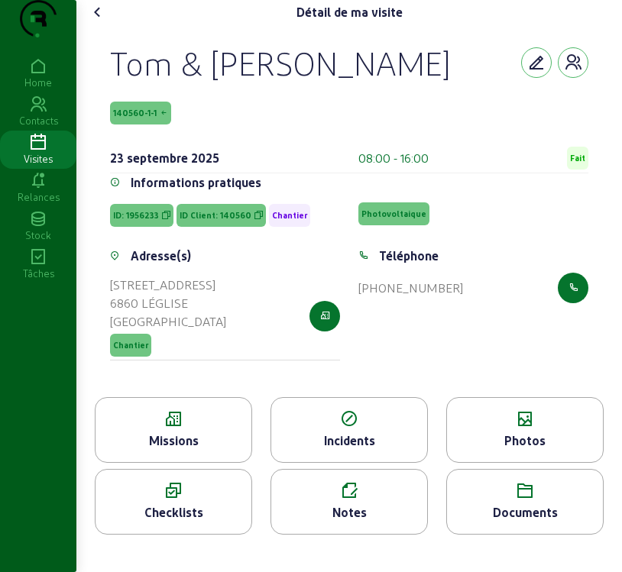
click at [228, 450] on div "Missions" at bounding box center [173, 440] width 156 height 18
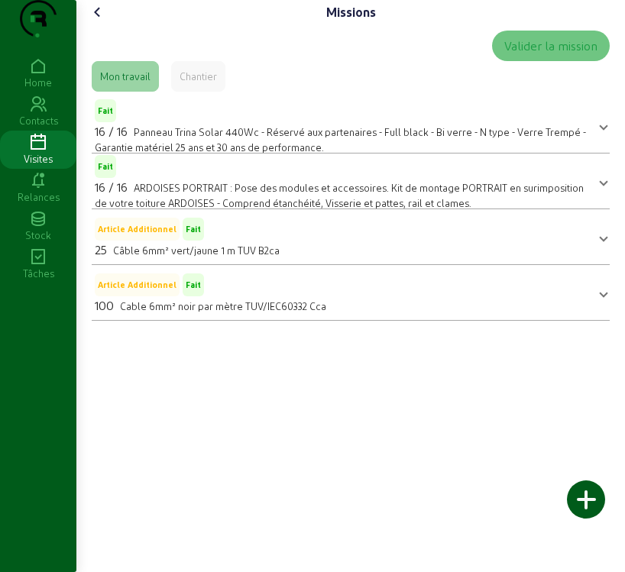
click at [102, 21] on icon at bounding box center [98, 12] width 18 height 18
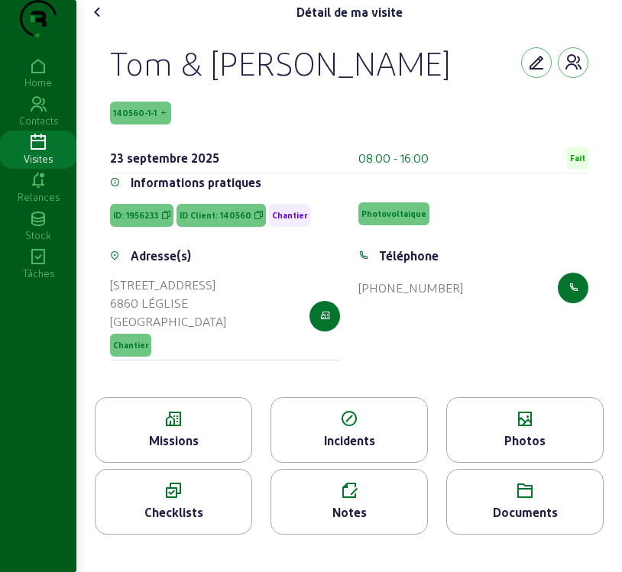
click at [39, 152] on icon at bounding box center [38, 143] width 76 height 18
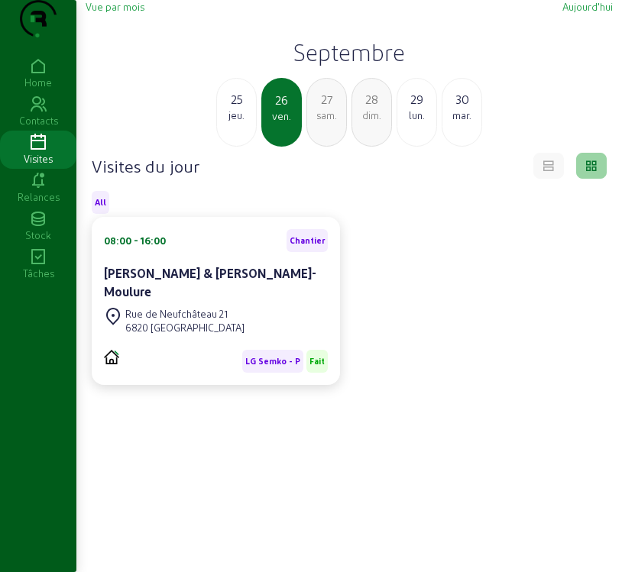
click at [247, 122] on div "jeu." at bounding box center [236, 115] width 39 height 14
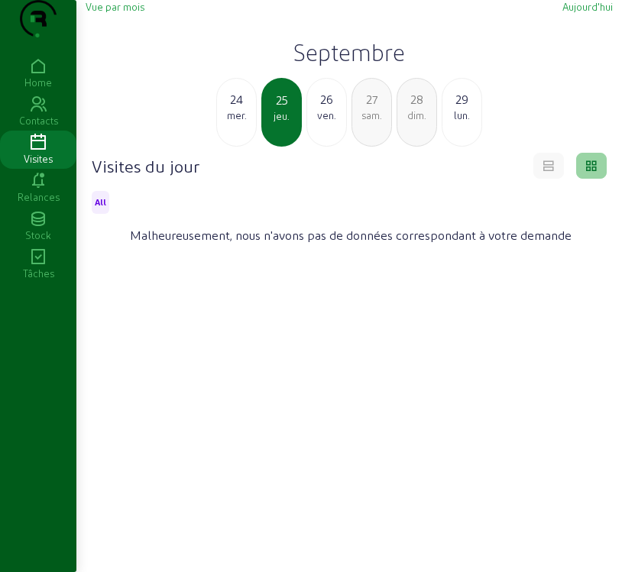
click at [230, 122] on div "mer." at bounding box center [236, 115] width 39 height 14
click at [230, 122] on div "mar." at bounding box center [236, 115] width 39 height 14
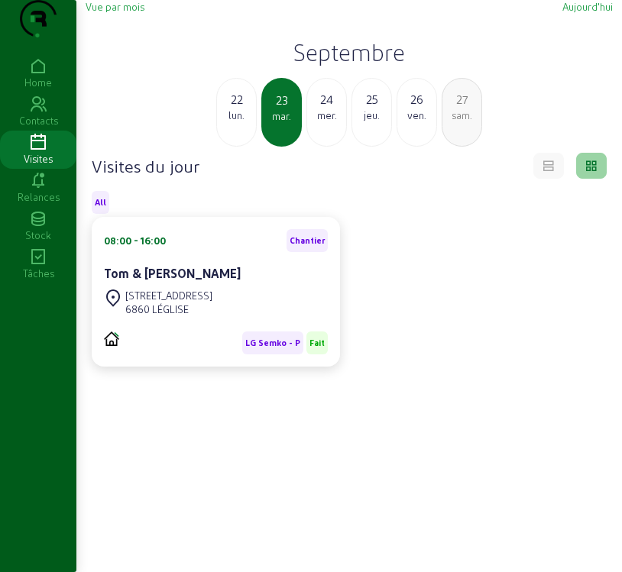
click at [280, 109] on div "23" at bounding box center [281, 100] width 37 height 18
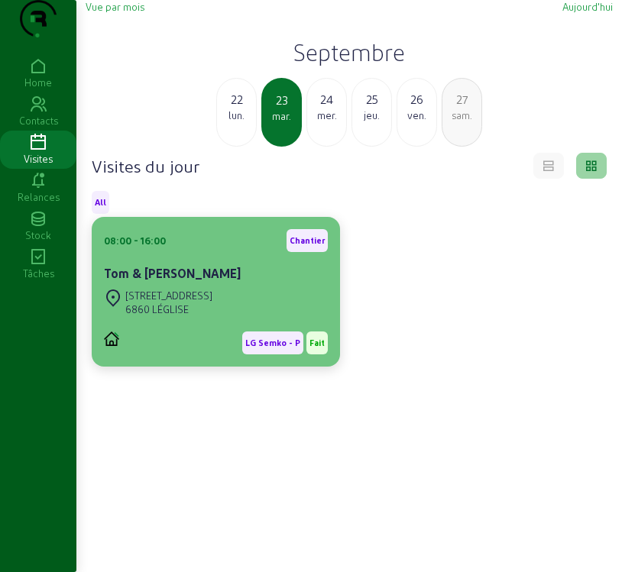
click at [281, 319] on div "[STREET_ADDRESS]" at bounding box center [216, 303] width 224 height 34
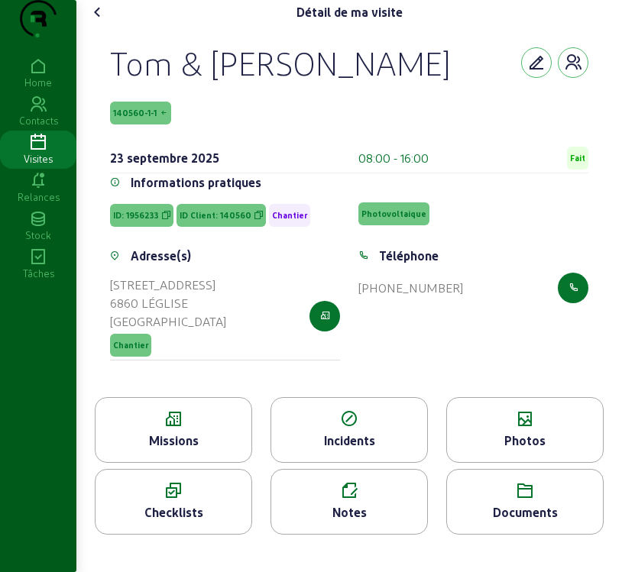
click at [221, 450] on div "Missions" at bounding box center [173, 440] width 156 height 18
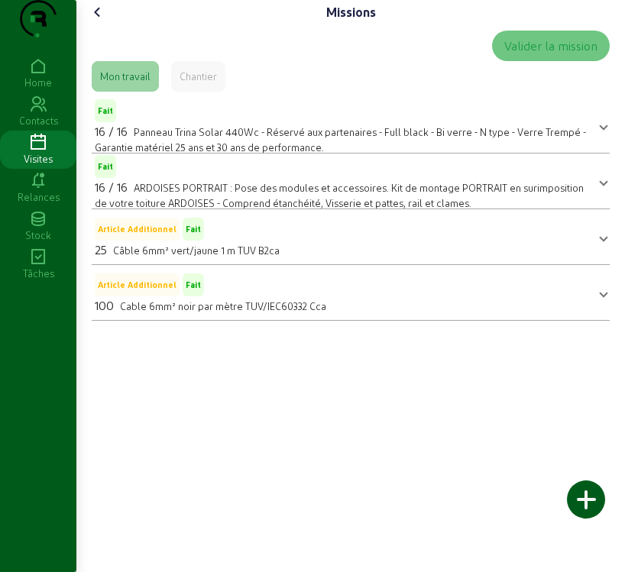
click at [97, 21] on icon at bounding box center [98, 12] width 18 height 18
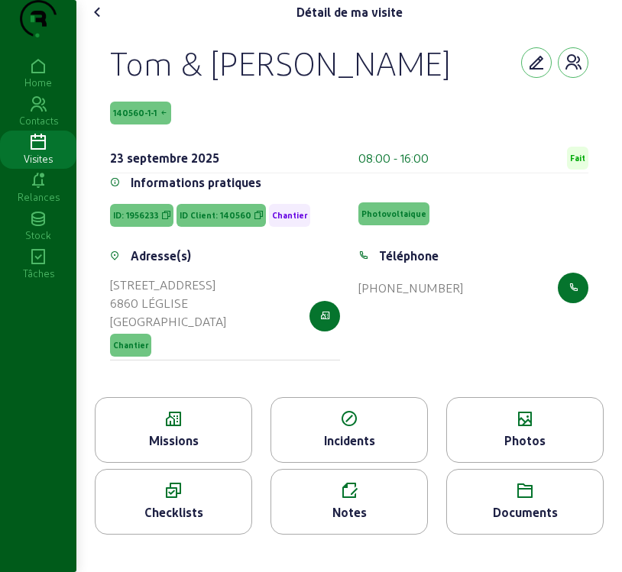
click at [85, 44] on div "Détail de ma visite Tom & [PERSON_NAME] 140560-1-1 [DATE] 08:00 - 16:00 Fait In…" at bounding box center [348, 273] width 545 height 547
click at [103, 21] on icon at bounding box center [98, 12] width 18 height 18
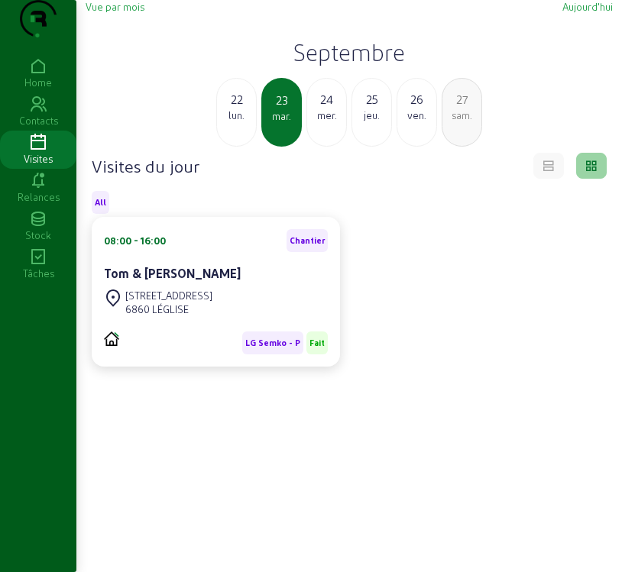
click at [118, 12] on span "Vue par mois" at bounding box center [115, 6] width 59 height 11
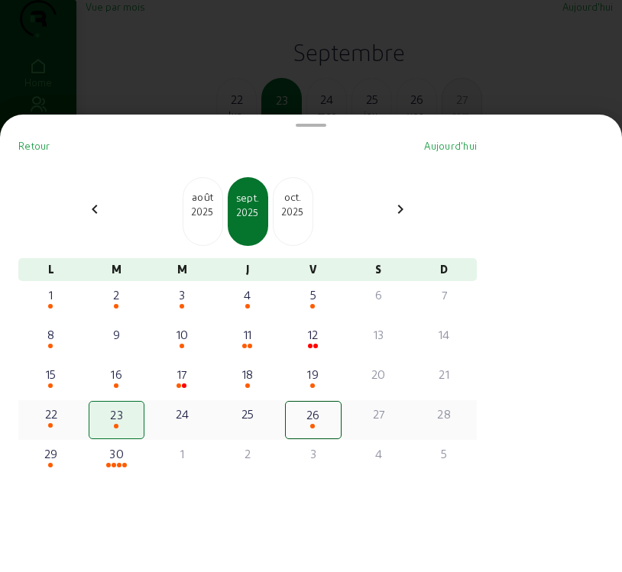
click at [61, 422] on div "22" at bounding box center [50, 414] width 53 height 18
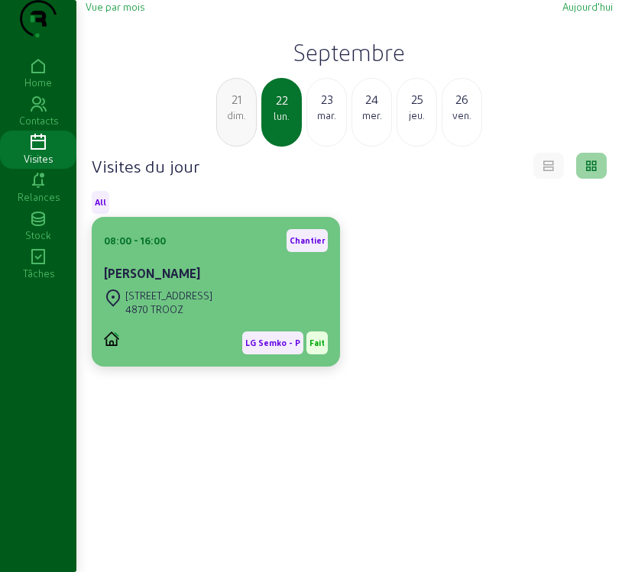
click at [150, 302] on div "[STREET_ADDRESS]" at bounding box center [168, 296] width 87 height 14
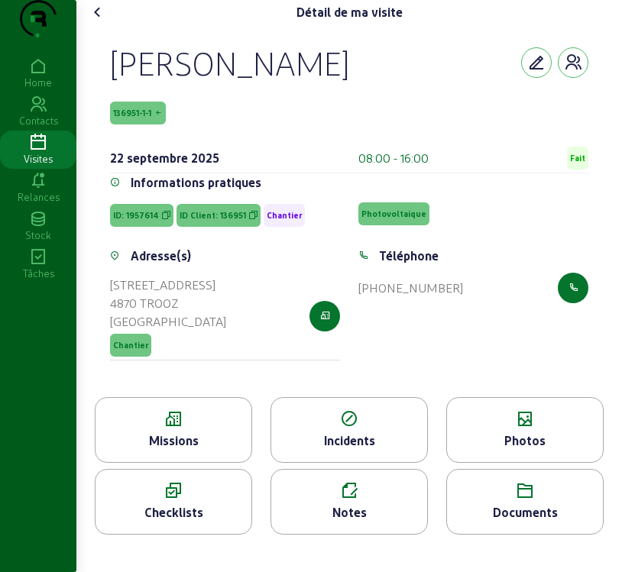
click at [177, 450] on div "Missions" at bounding box center [173, 440] width 156 height 18
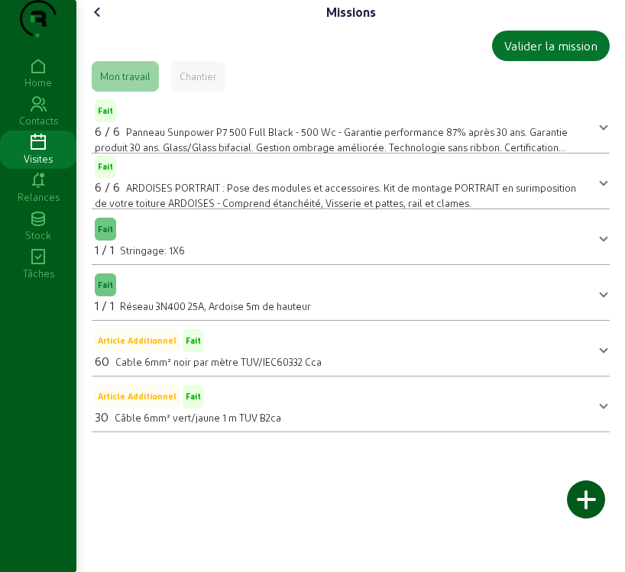
click at [99, 21] on icon at bounding box center [98, 12] width 18 height 18
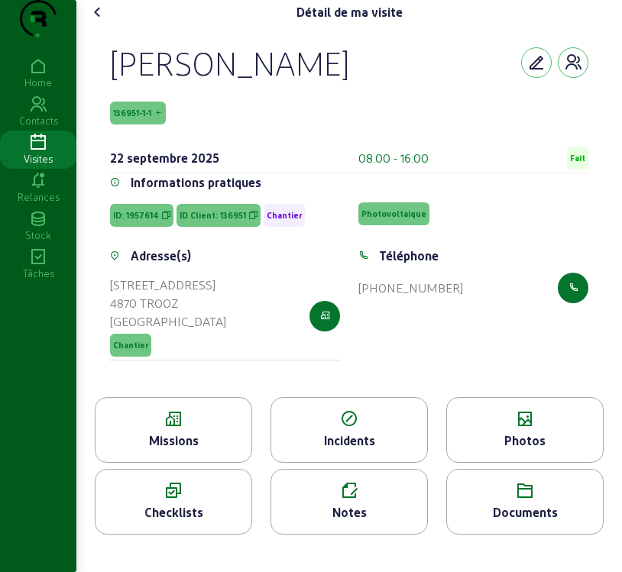
click at [102, 21] on icon at bounding box center [98, 12] width 18 height 18
